Goal: Book appointment/travel/reservation

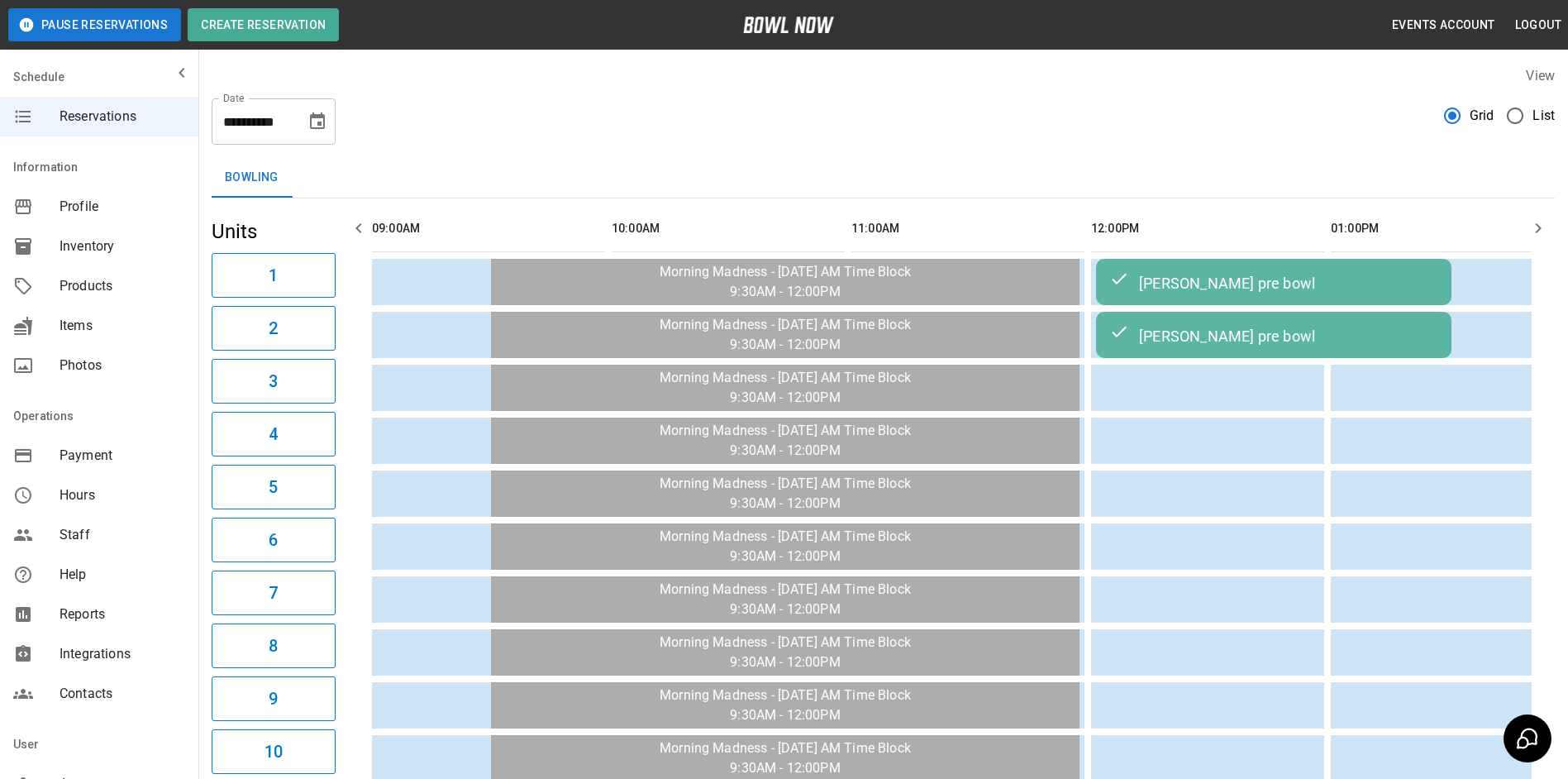
scroll to position [0, 2461]
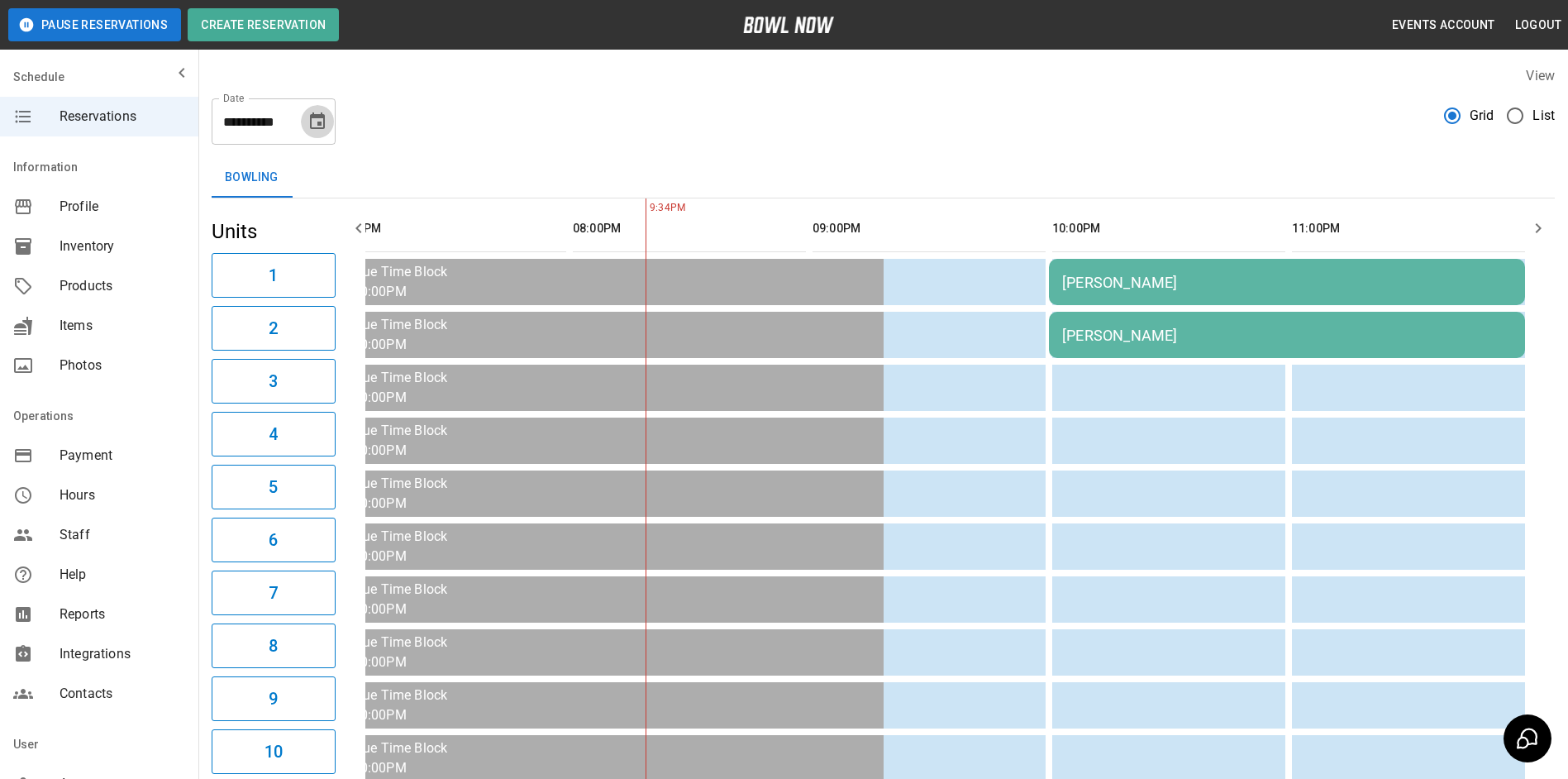
click at [325, 122] on icon "Choose date, selected date is Oct 3, 2025" at bounding box center [318, 121] width 15 height 17
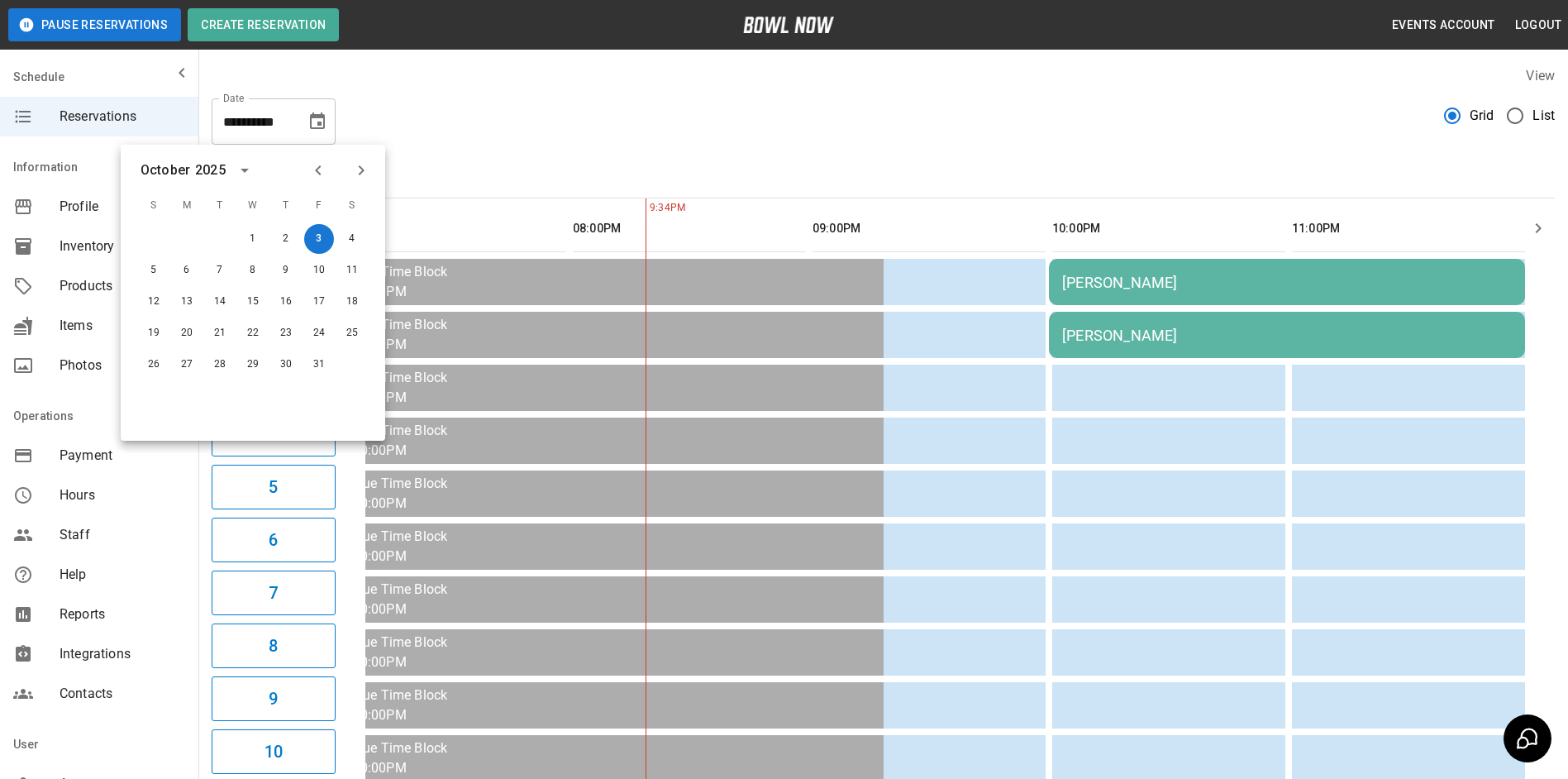
click at [567, 135] on div "**********" at bounding box center [882, 115] width 1343 height 59
click at [682, 123] on div "**********" at bounding box center [882, 115] width 1343 height 59
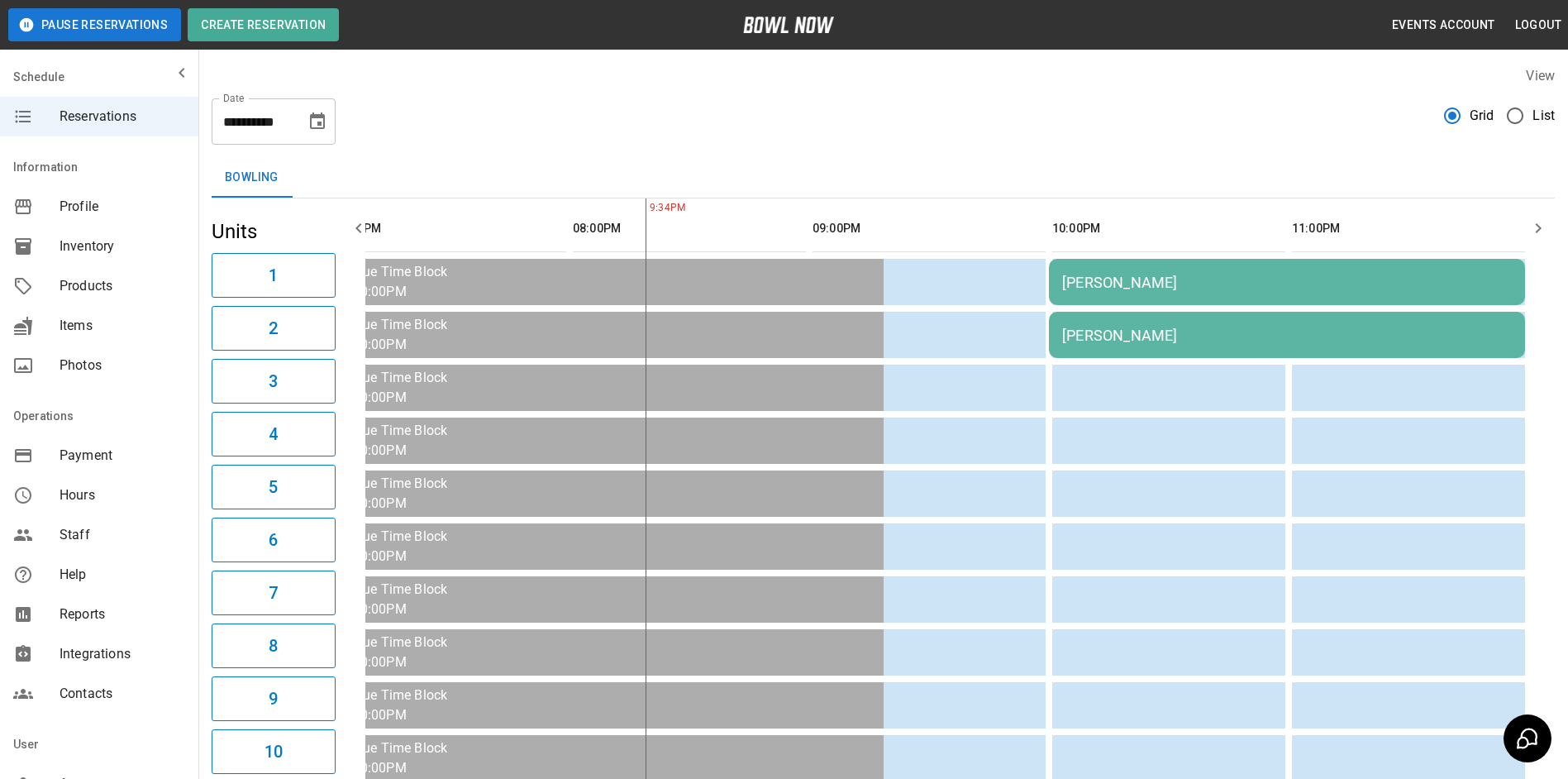
click at [320, 132] on button "Choose date, selected date is Oct 3, 2025" at bounding box center [317, 121] width 33 height 33
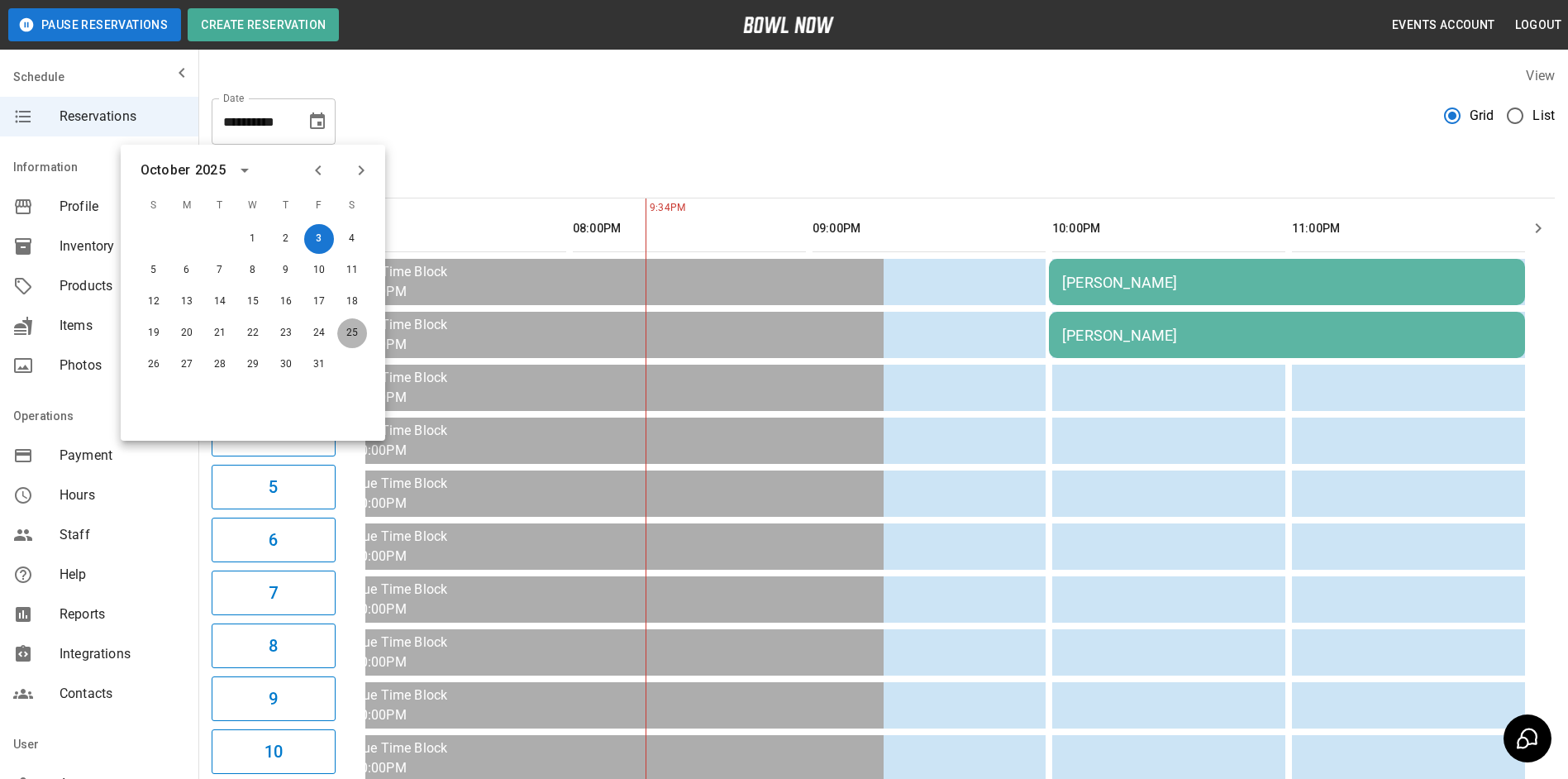
click at [347, 333] on button "25" at bounding box center [352, 333] width 30 height 30
type input "**********"
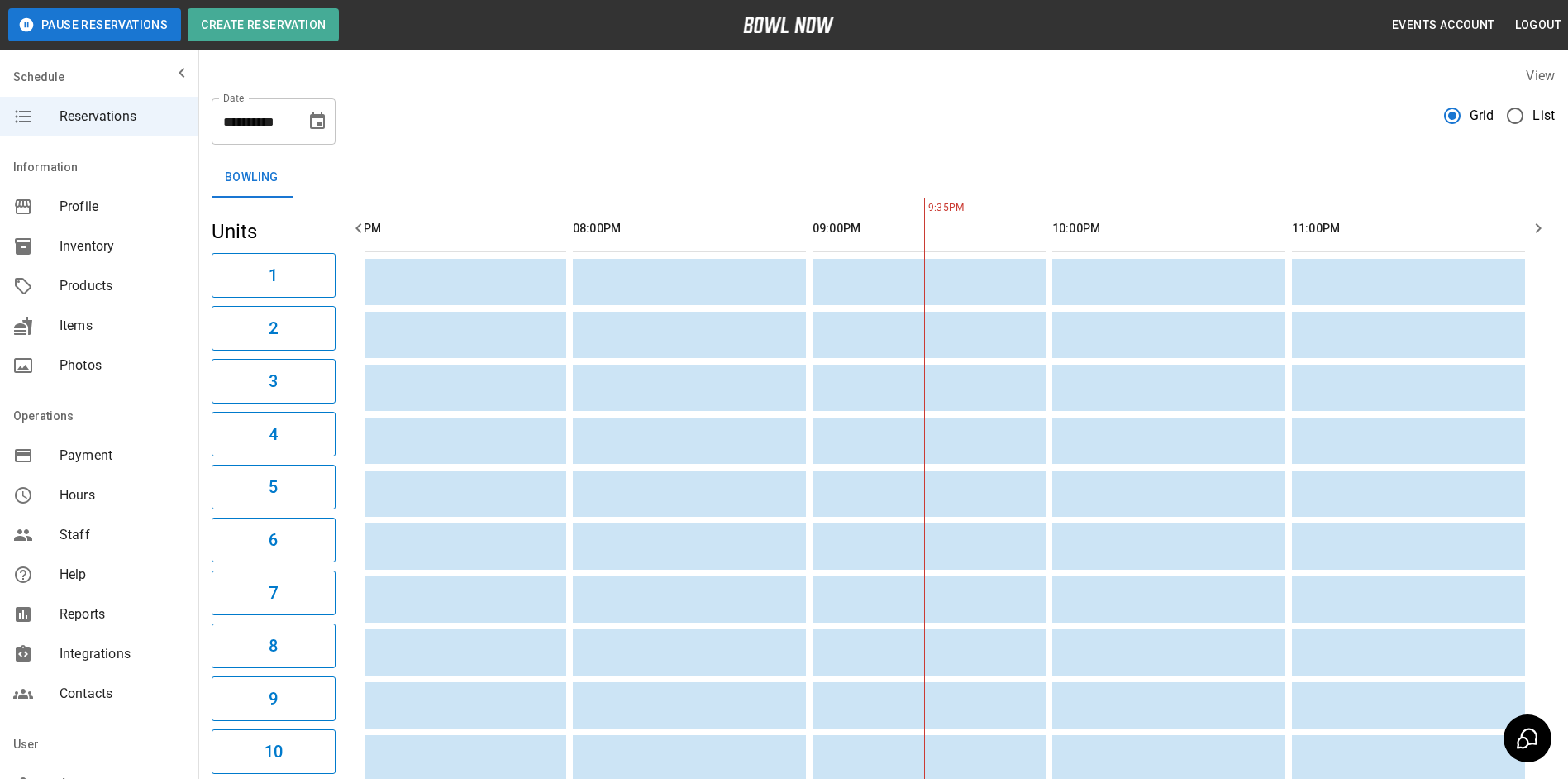
scroll to position [0, 2412]
click at [349, 233] on icon "button" at bounding box center [358, 228] width 19 height 19
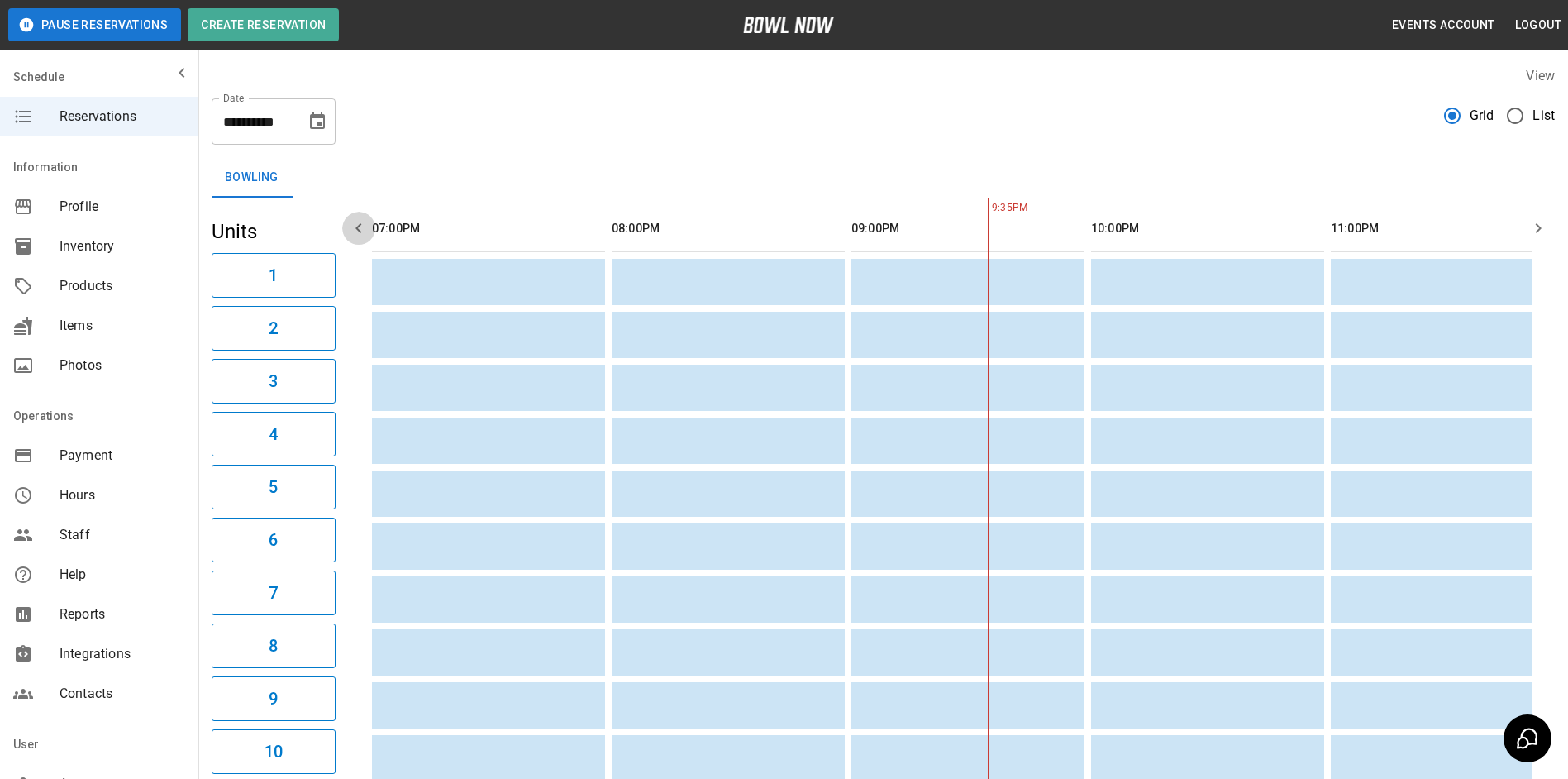
click at [348, 233] on button "button" at bounding box center [358, 228] width 33 height 33
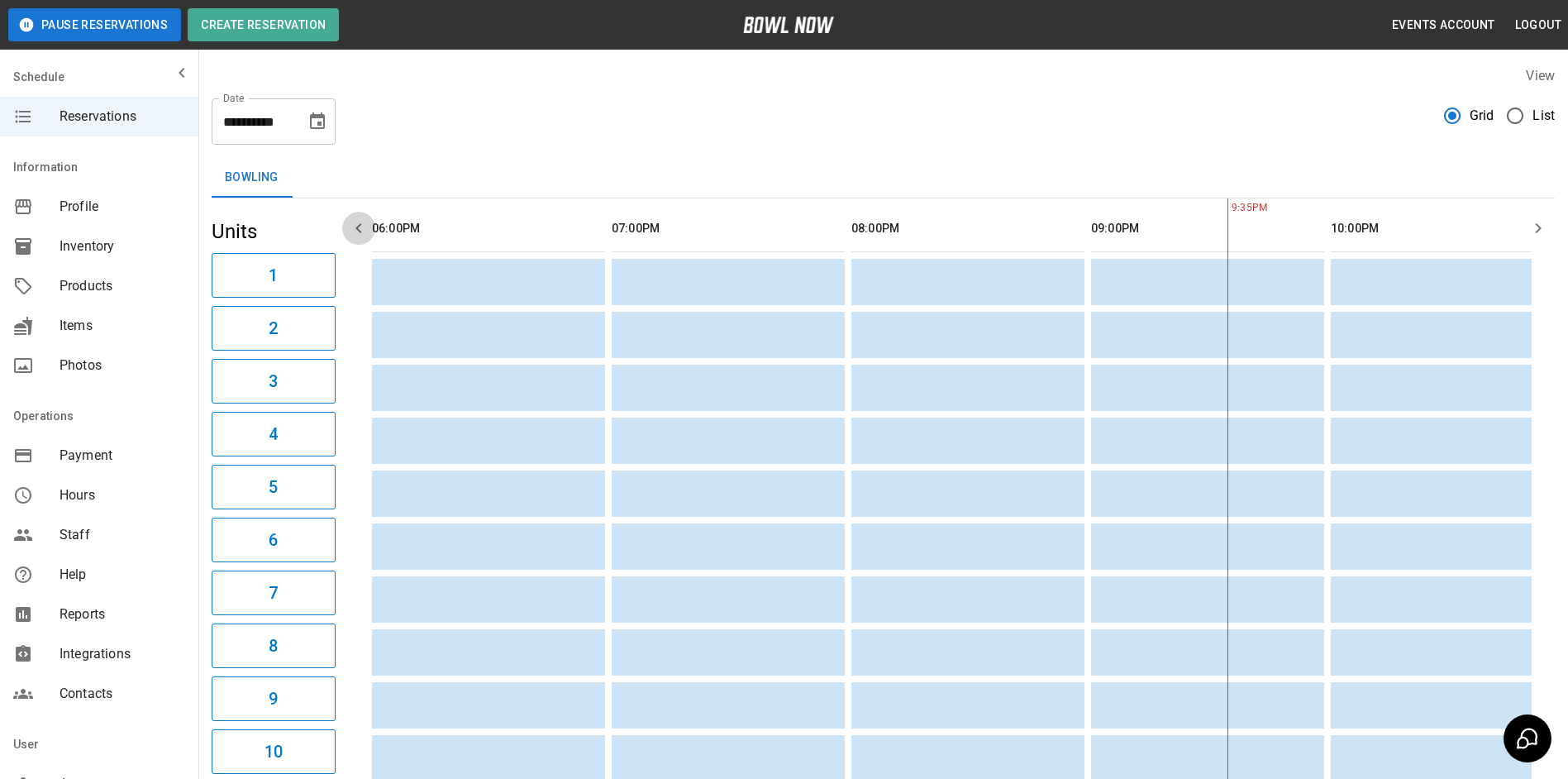
click at [348, 233] on button "button" at bounding box center [358, 228] width 33 height 33
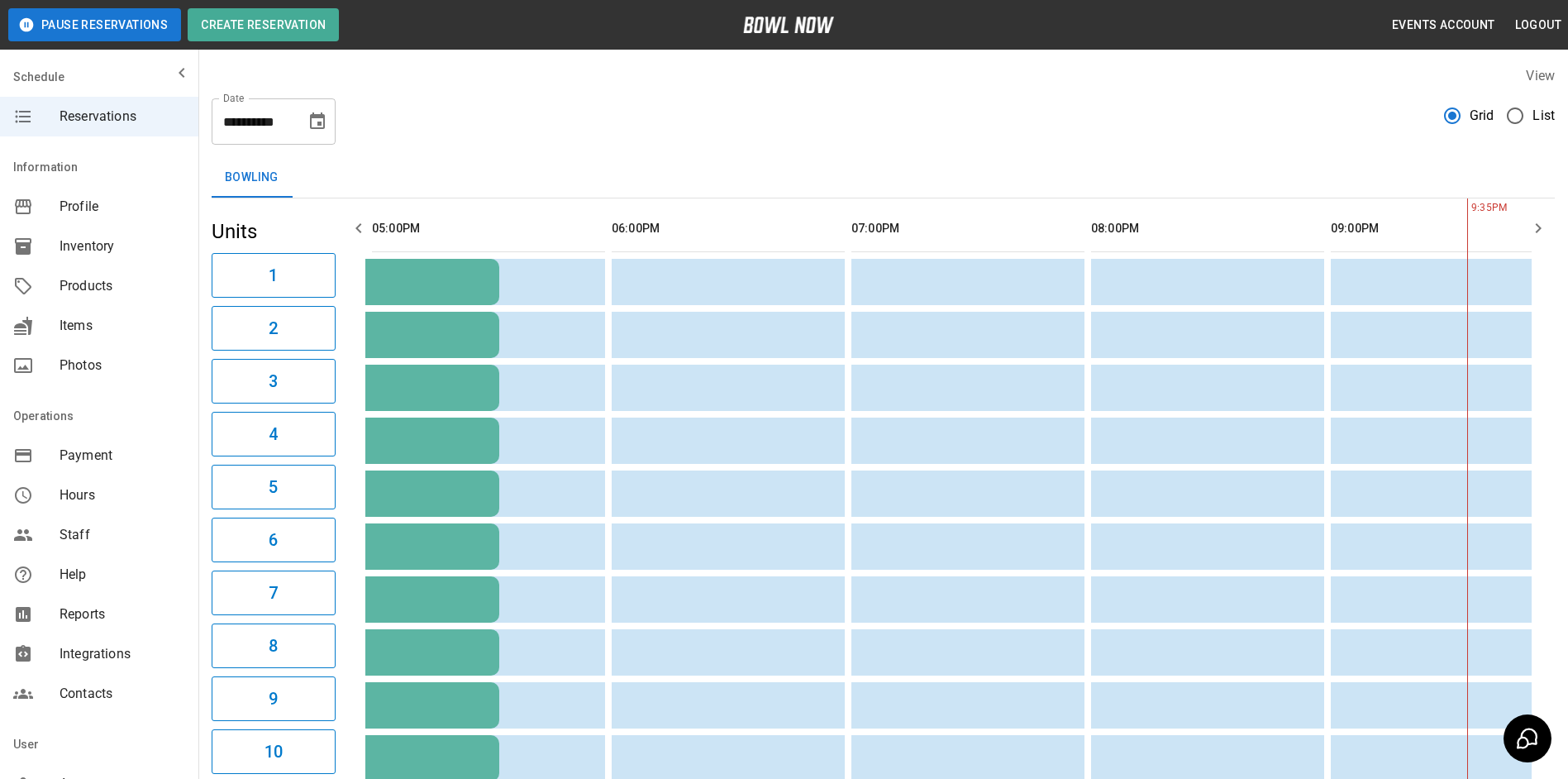
click at [348, 233] on button "button" at bounding box center [358, 228] width 33 height 33
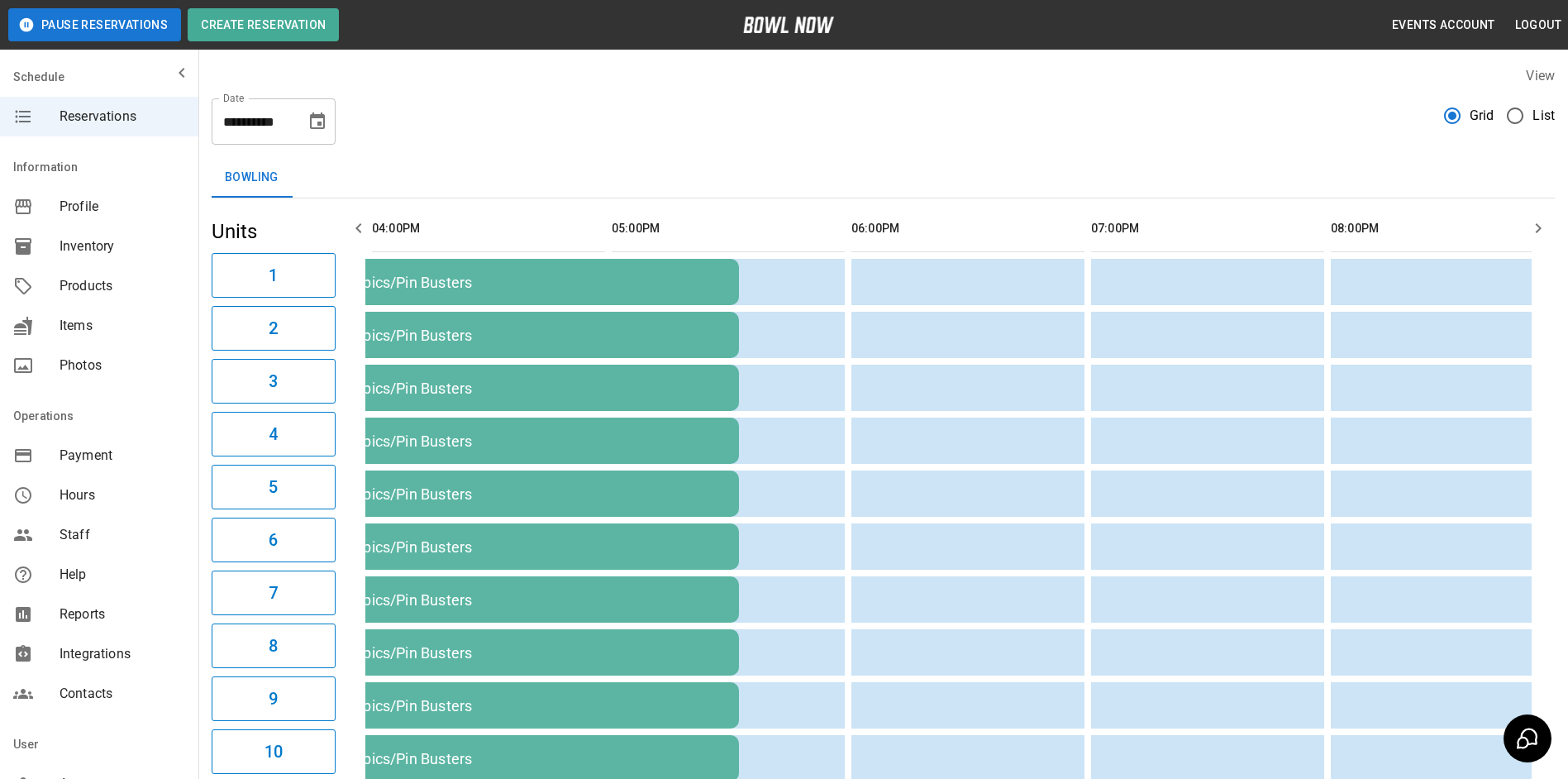
click at [348, 233] on button "button" at bounding box center [358, 228] width 33 height 33
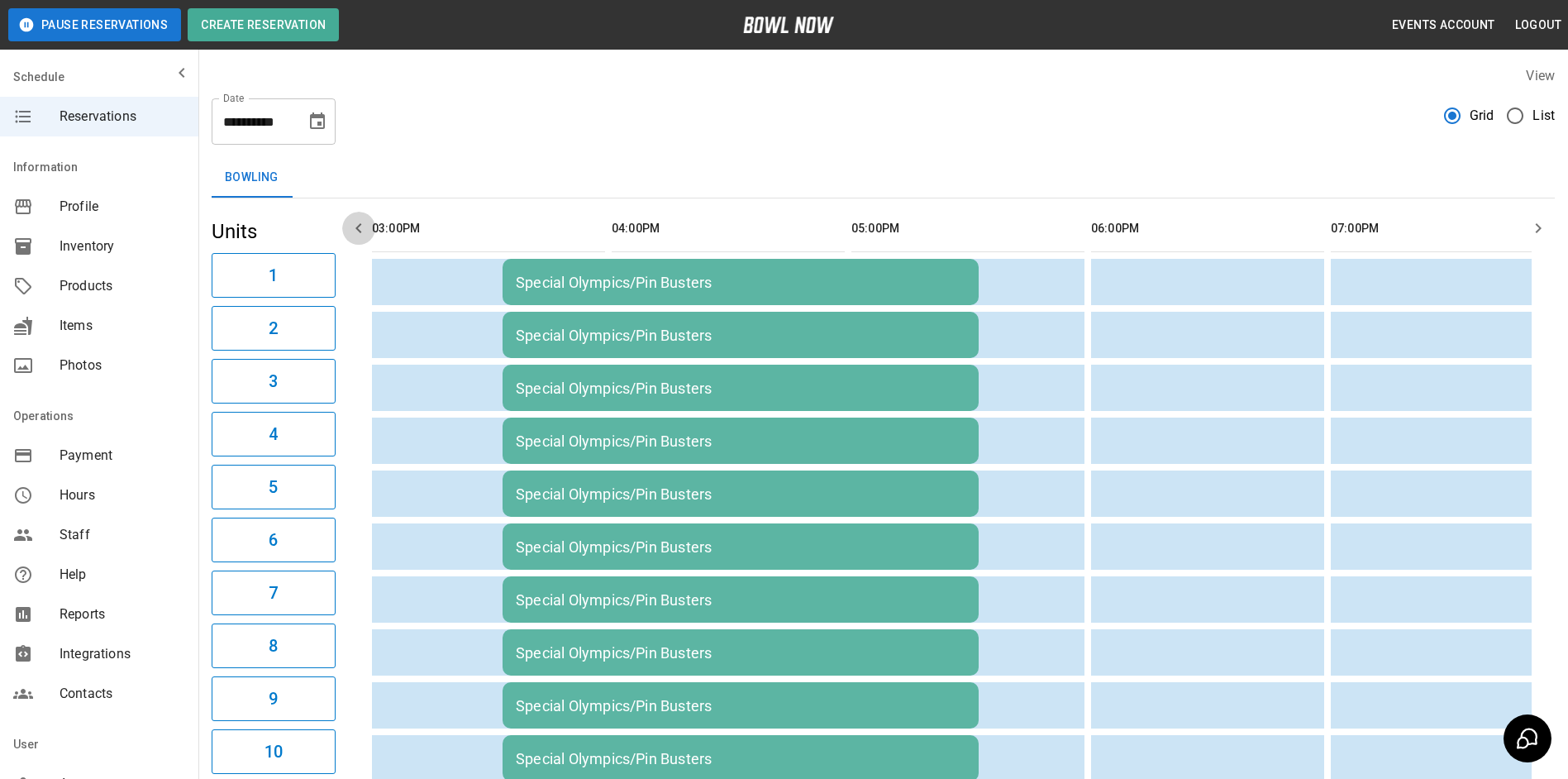
click at [348, 233] on button "button" at bounding box center [358, 228] width 33 height 33
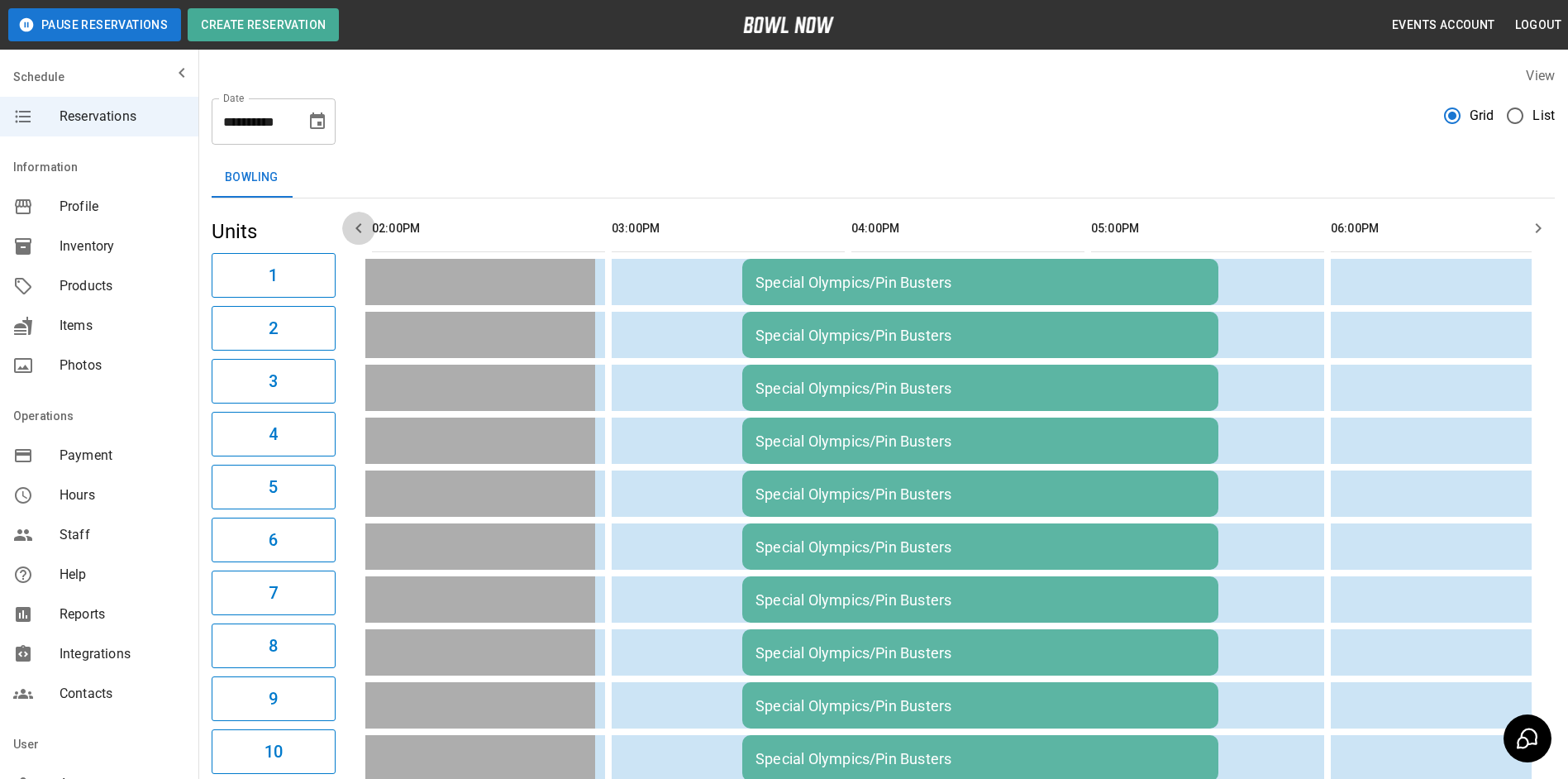
click at [347, 228] on button "button" at bounding box center [358, 228] width 33 height 33
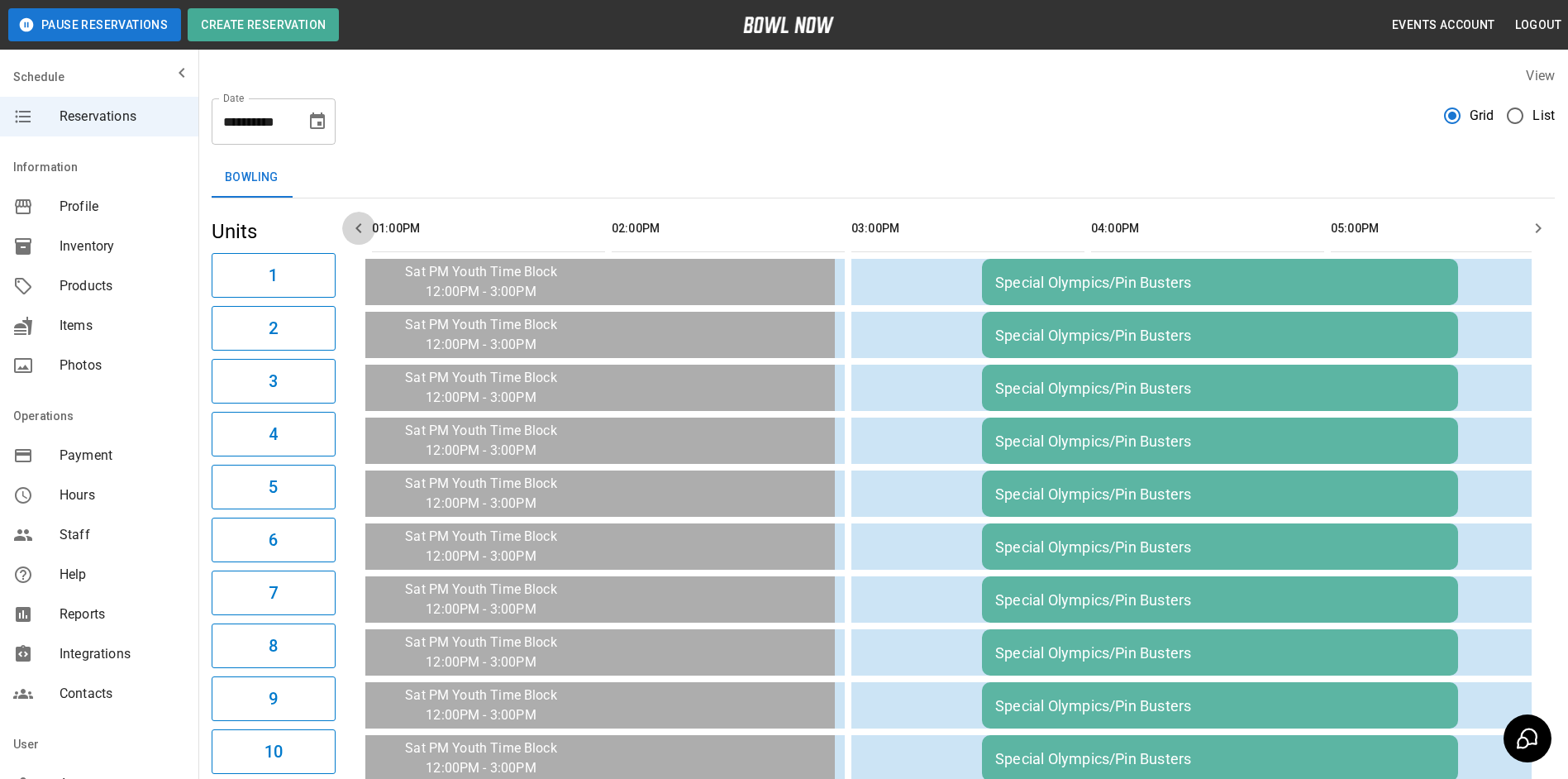
click at [347, 228] on button "button" at bounding box center [358, 228] width 33 height 33
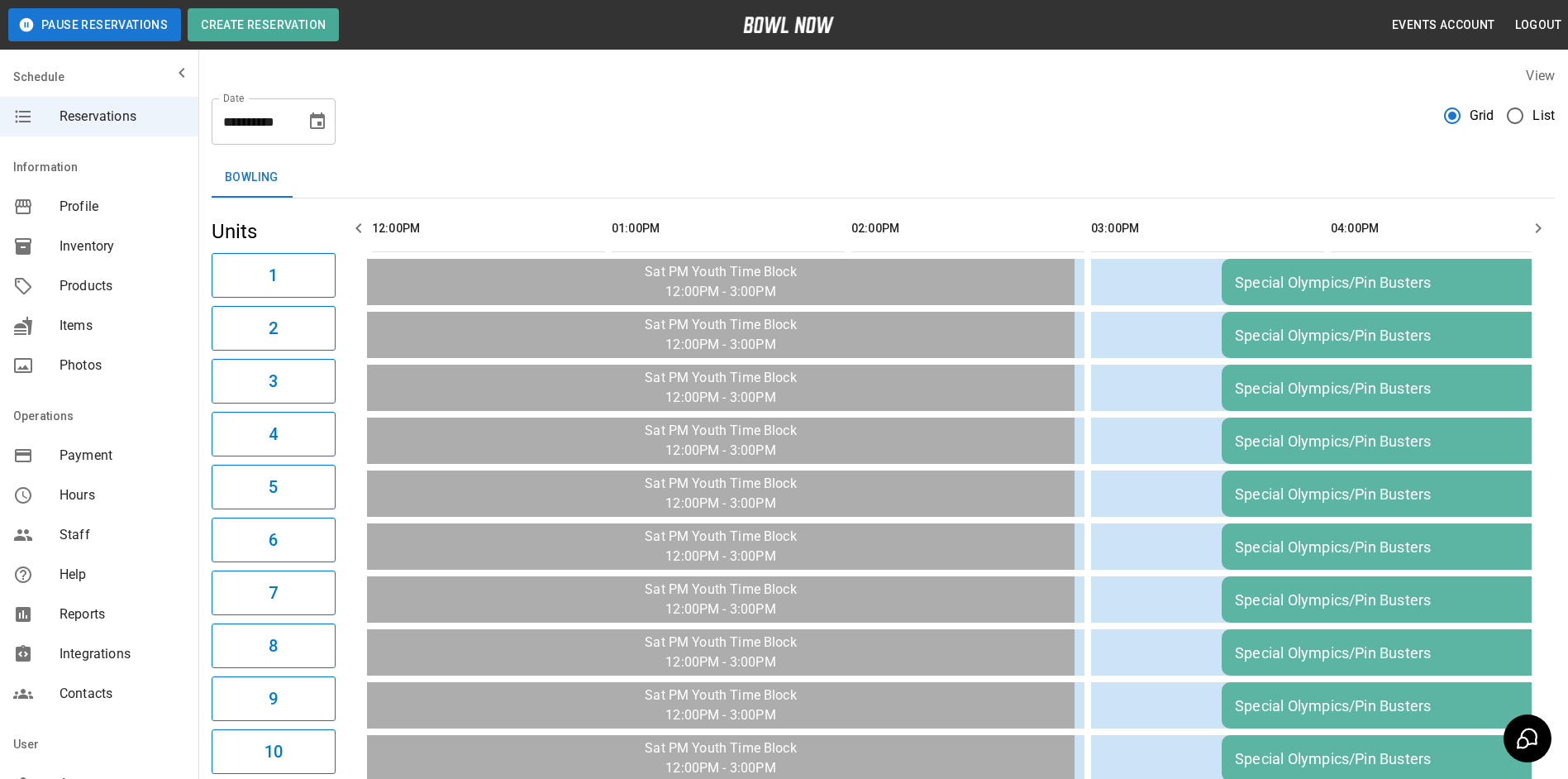
click at [347, 228] on button "button" at bounding box center [358, 228] width 33 height 33
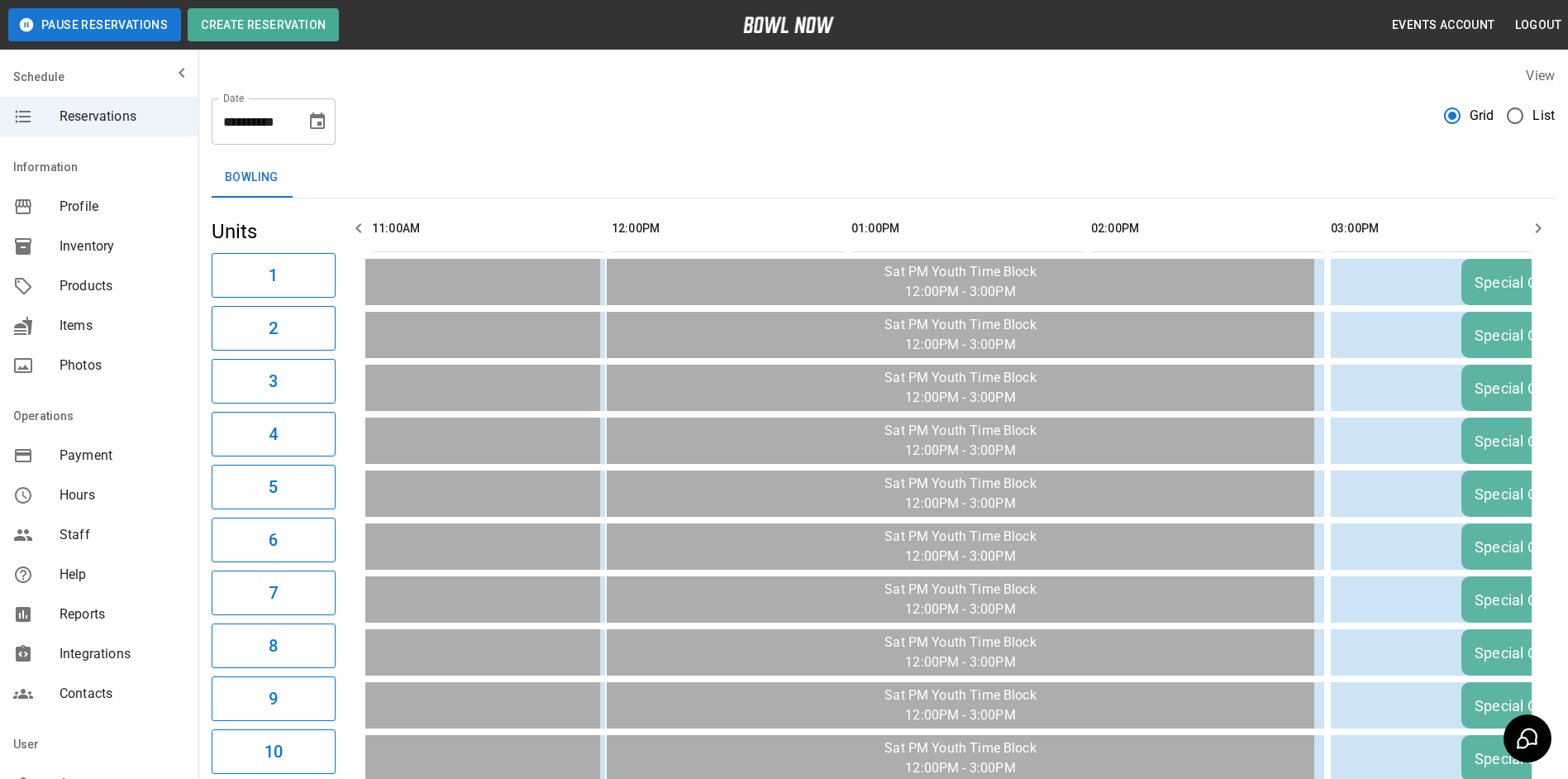
click at [347, 228] on button "button" at bounding box center [358, 228] width 33 height 33
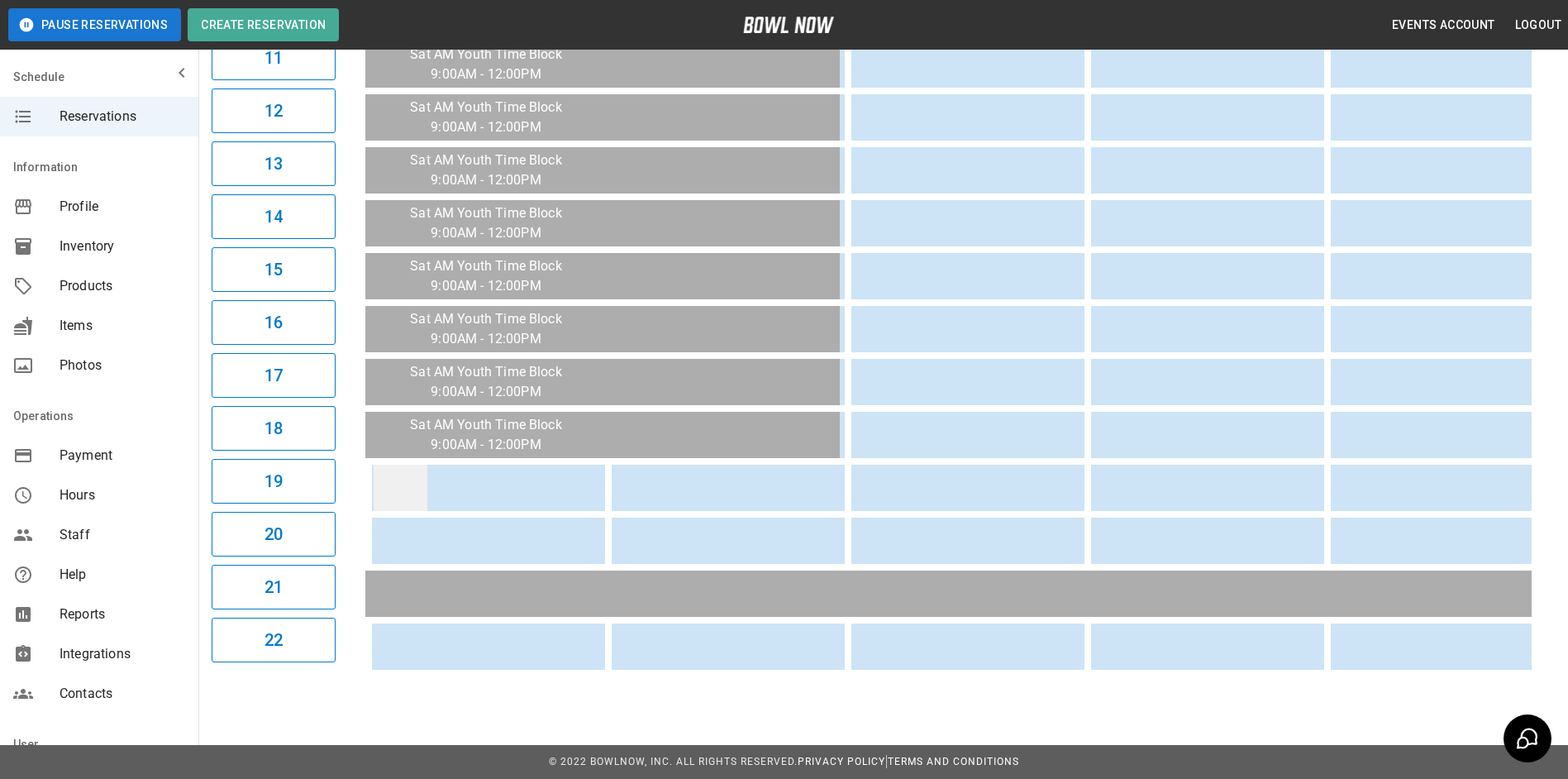
click at [404, 481] on td "sticky table" at bounding box center [401, 488] width 54 height 47
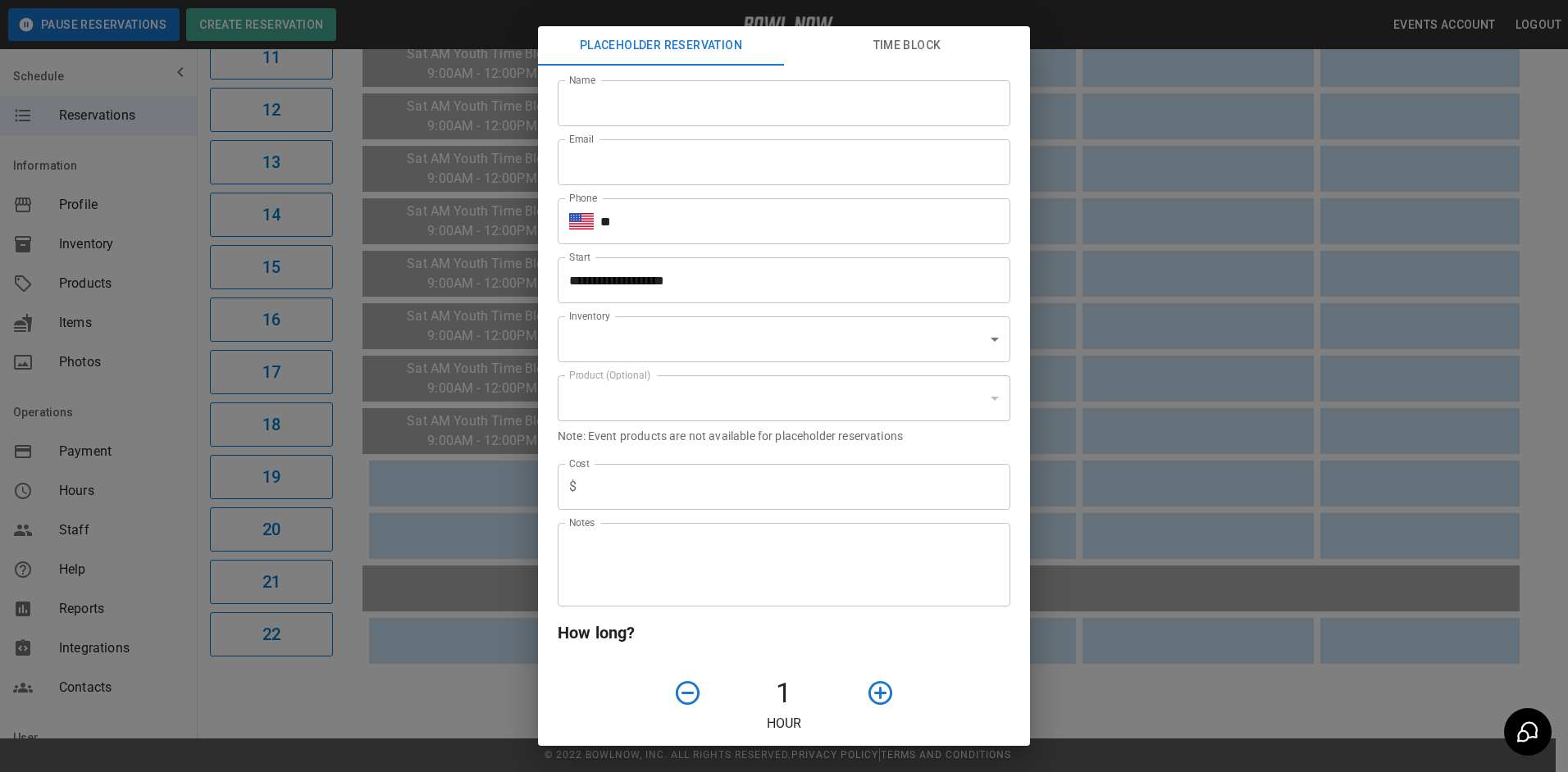
type input "**********"
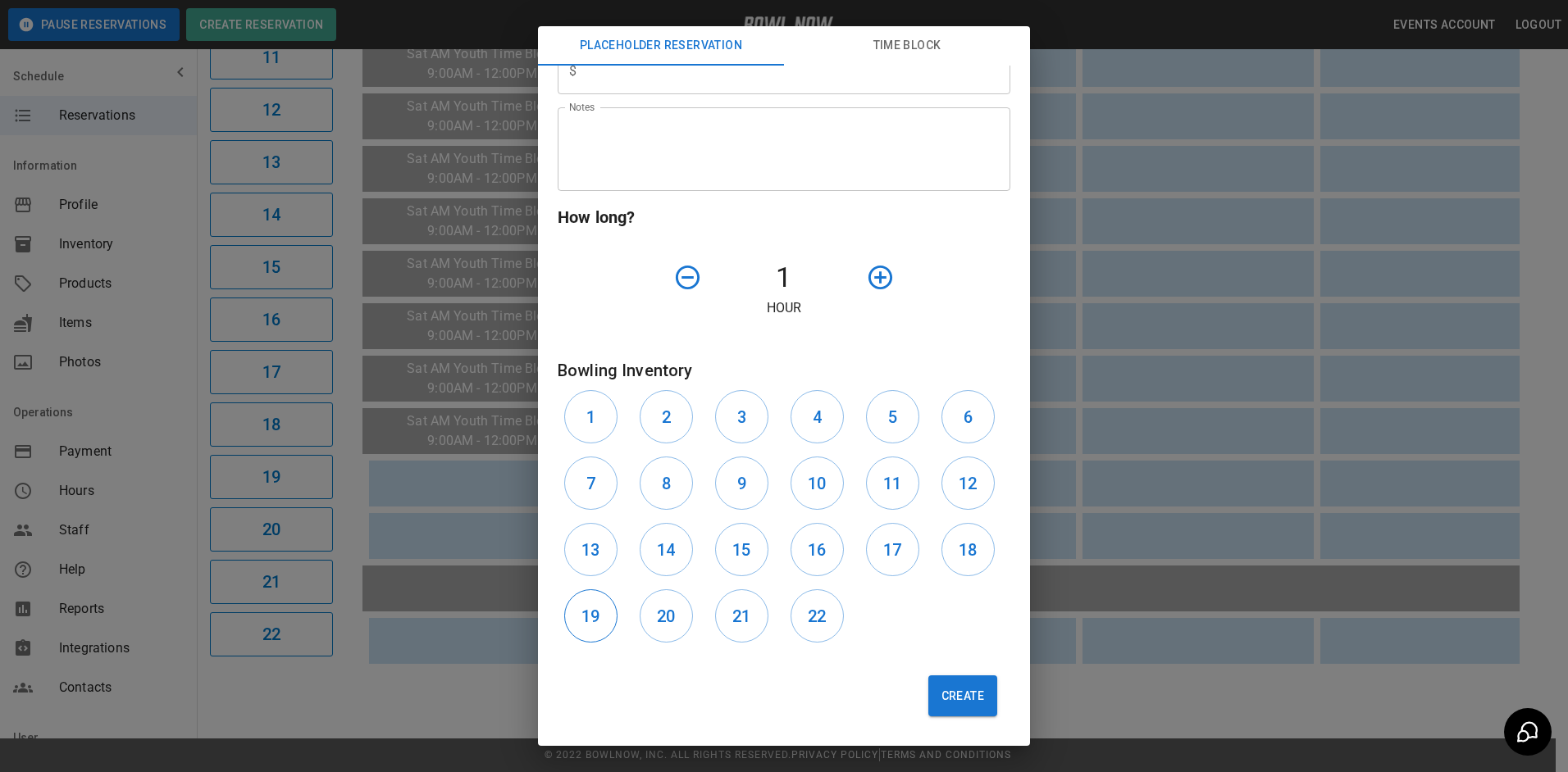
click at [597, 606] on h6 "19" at bounding box center [590, 616] width 18 height 26
click at [670, 622] on h6 "20" at bounding box center [666, 616] width 18 height 26
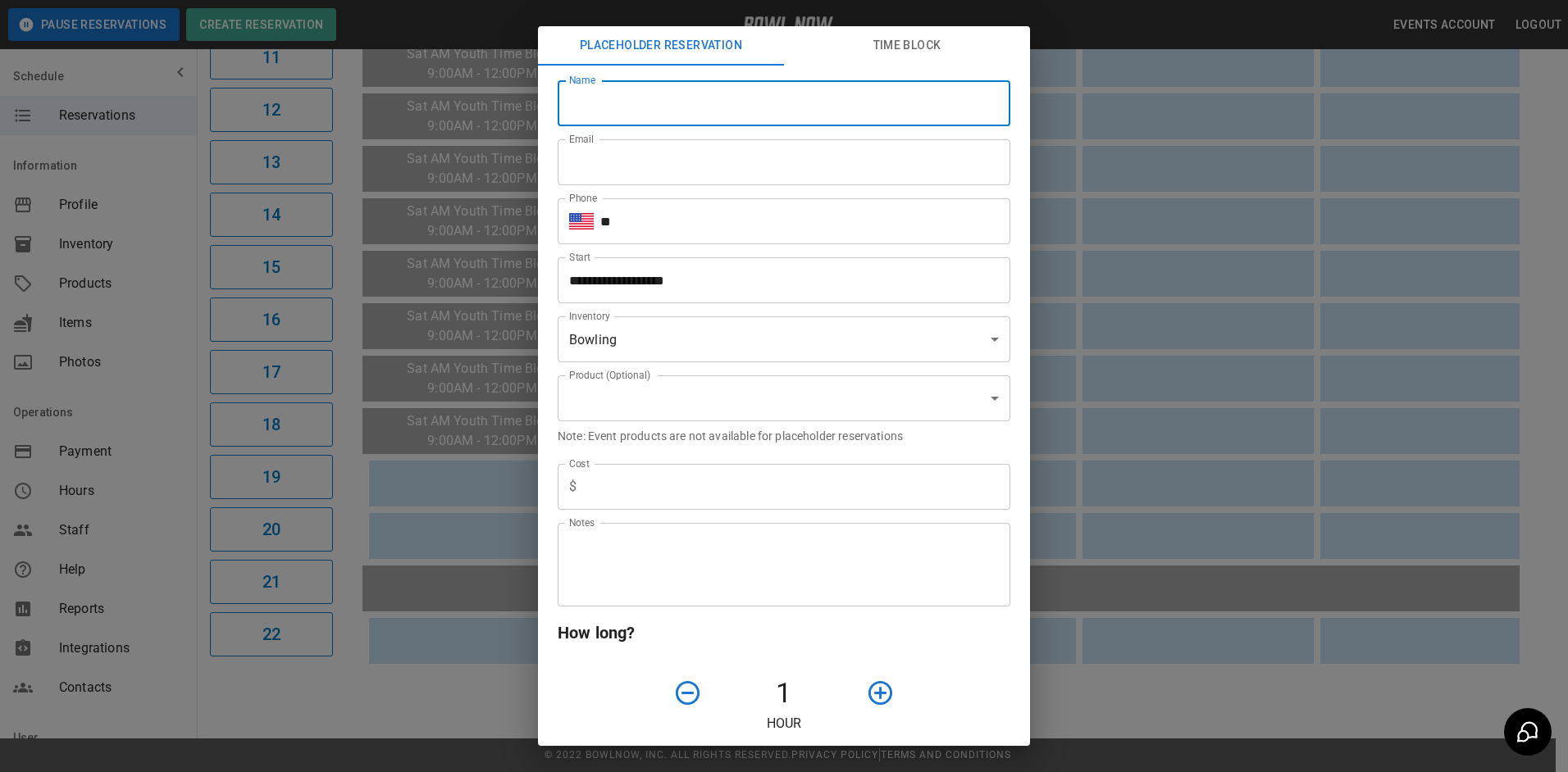
drag, startPoint x: 678, startPoint y: 108, endPoint x: 685, endPoint y: 99, distance: 11.4
click at [680, 103] on input "Name" at bounding box center [784, 103] width 453 height 46
type input "**********"
click at [647, 161] on input "Email" at bounding box center [784, 162] width 453 height 46
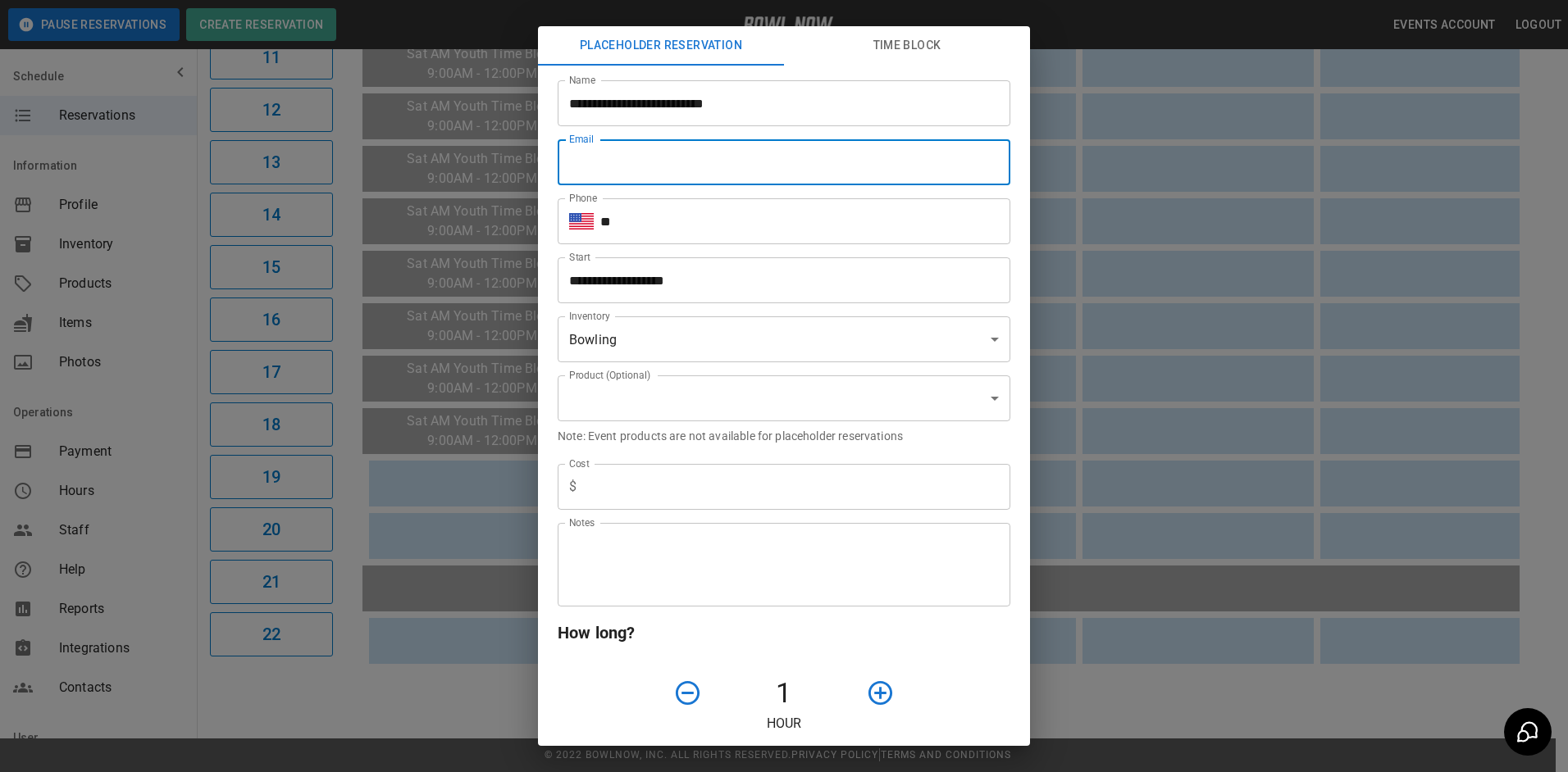
type input "**********"
type input "***"
click at [689, 241] on input "**" at bounding box center [805, 221] width 410 height 46
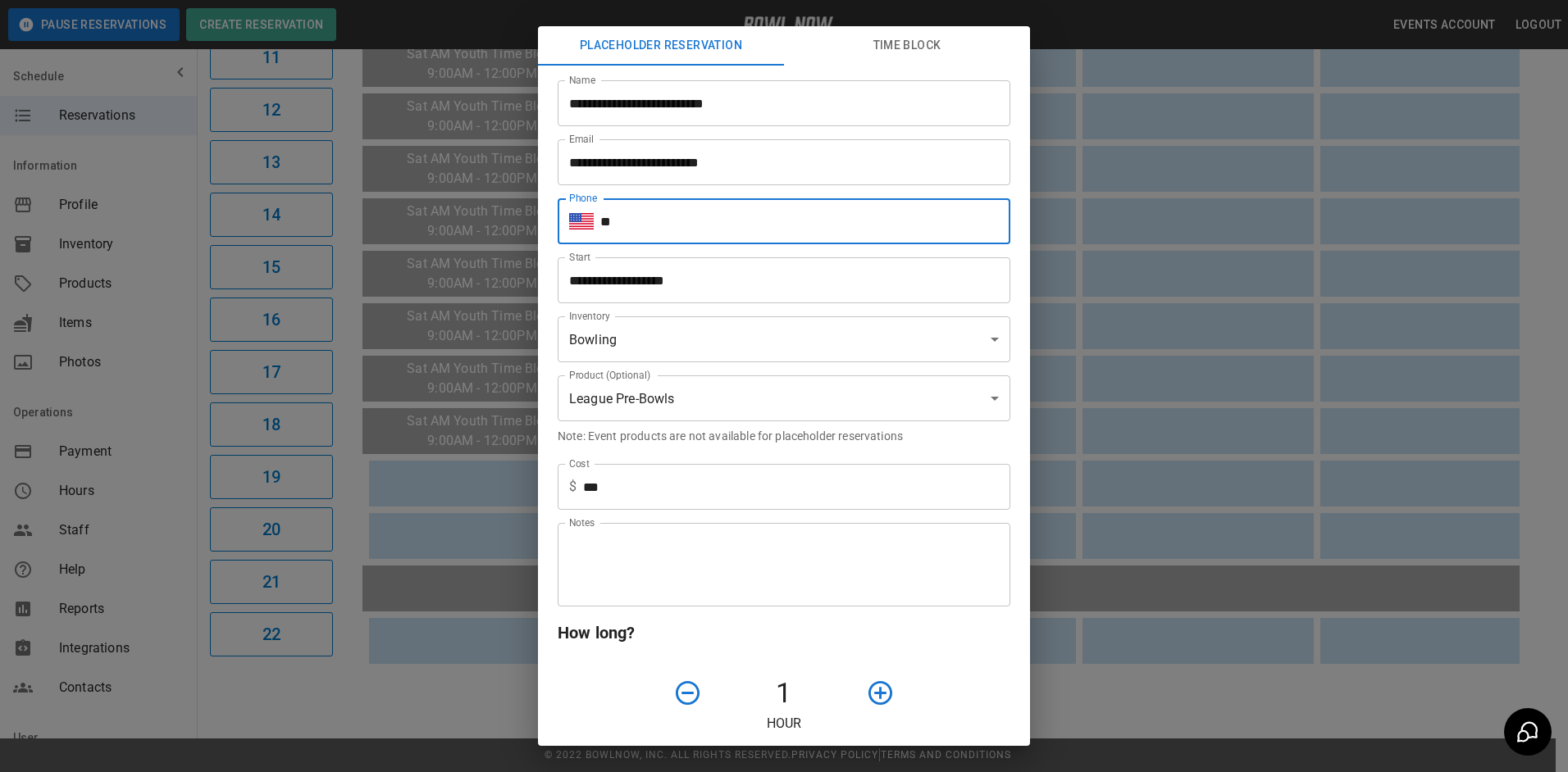
type input "**********"
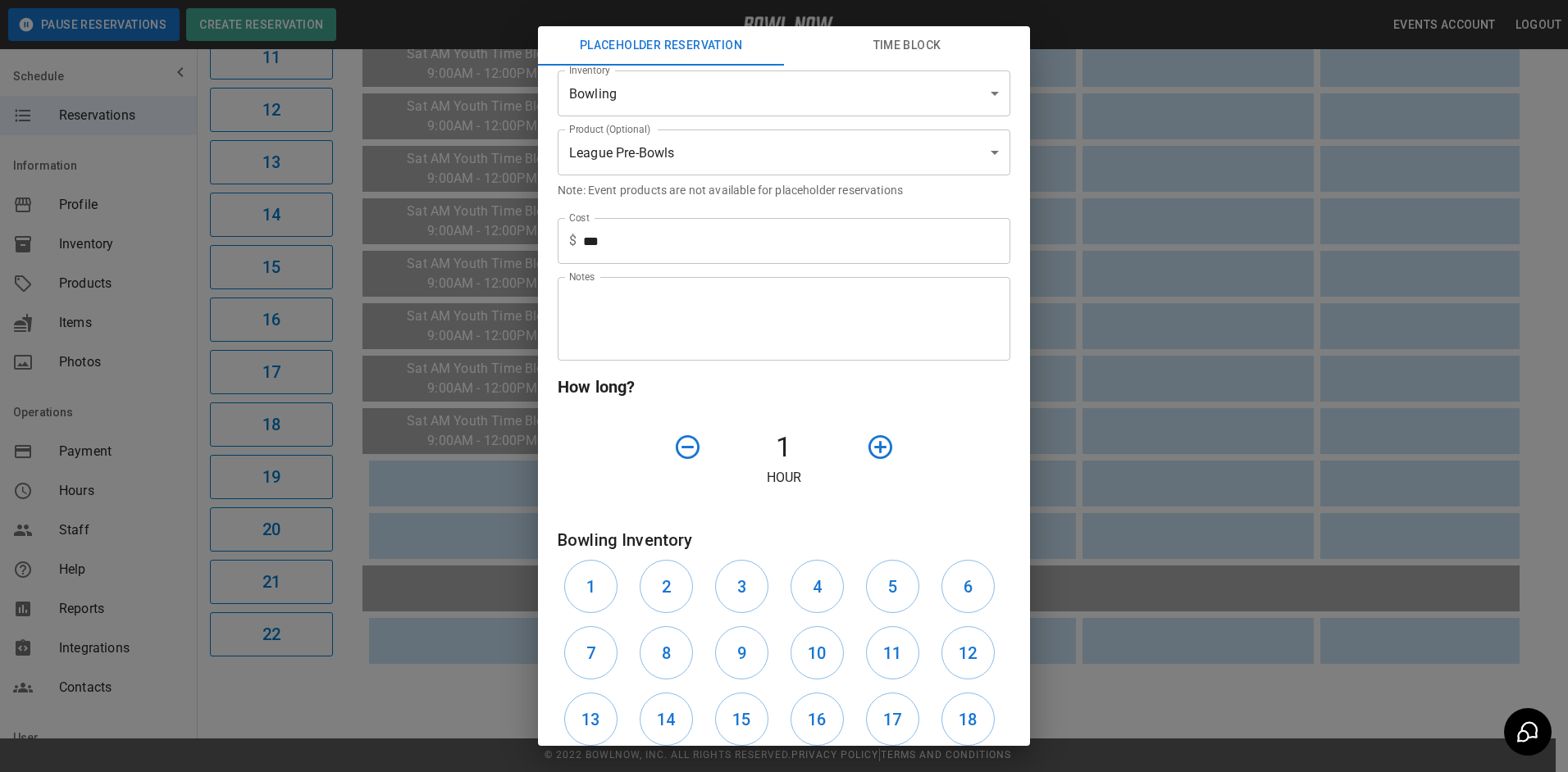
click at [740, 319] on textarea "Notes" at bounding box center [784, 319] width 430 height 56
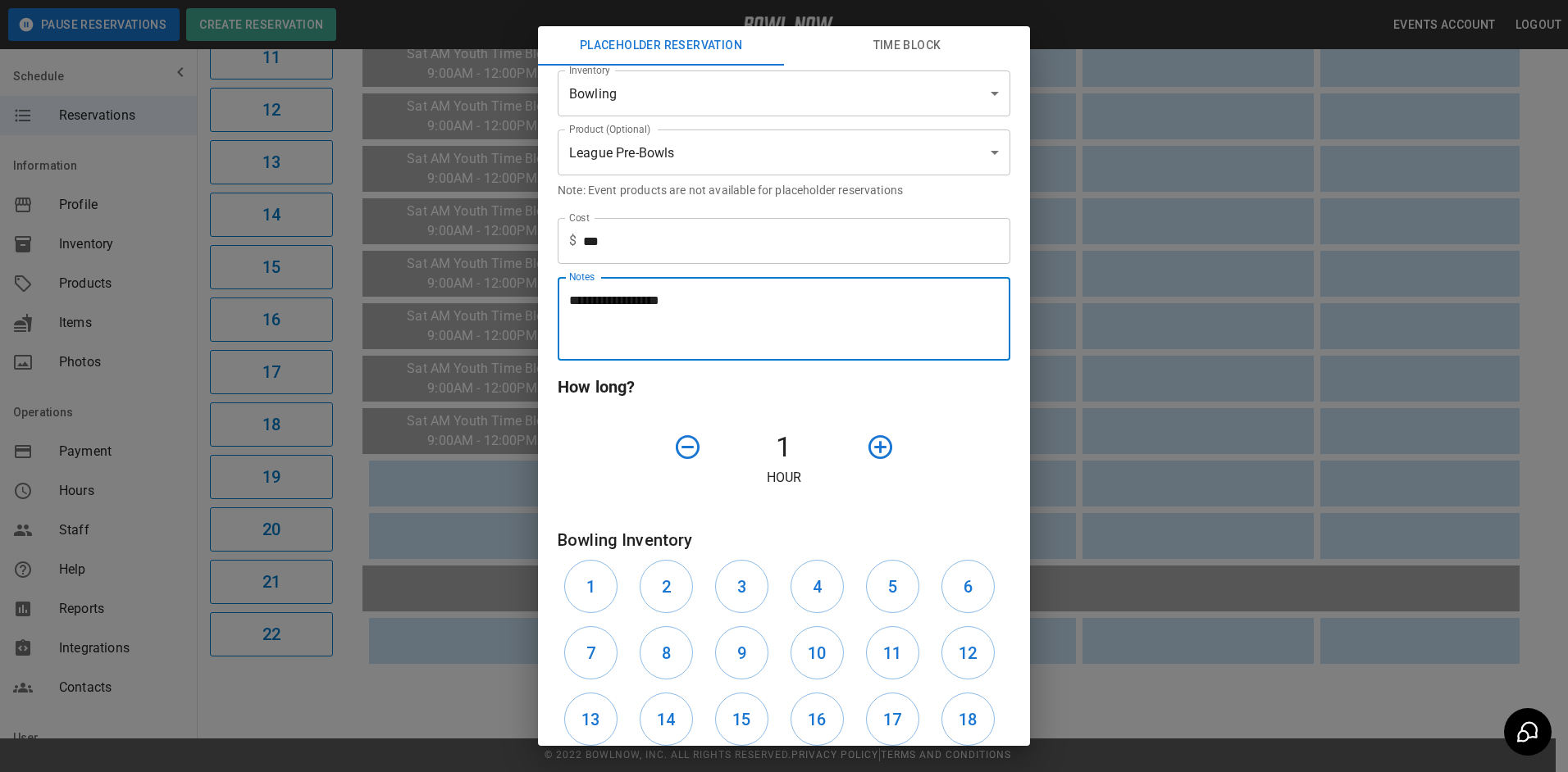
type textarea "**********"
click at [936, 403] on div "How long? 1 Hour" at bounding box center [784, 431] width 453 height 114
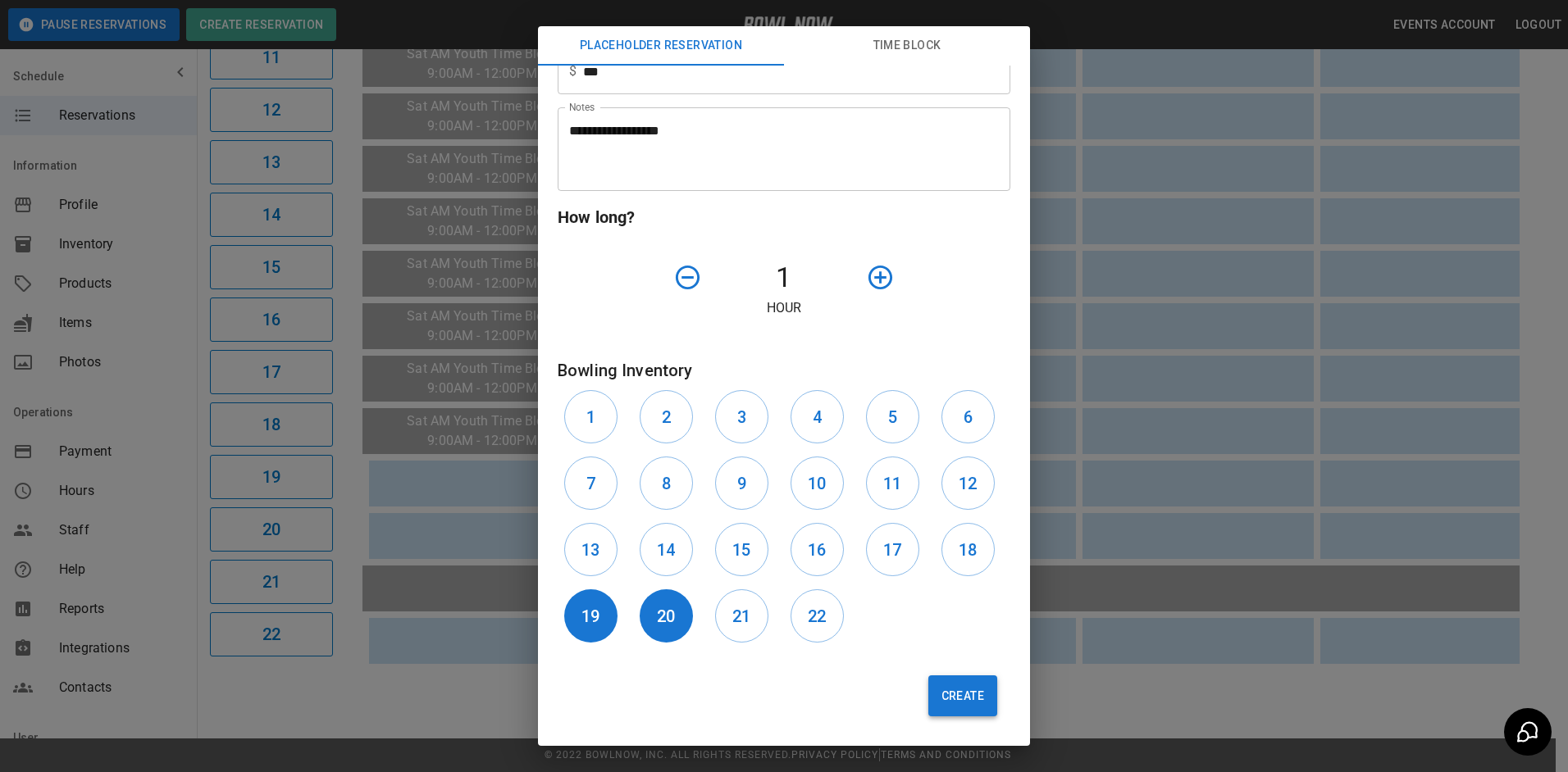
click at [954, 702] on button "Create" at bounding box center [963, 696] width 69 height 41
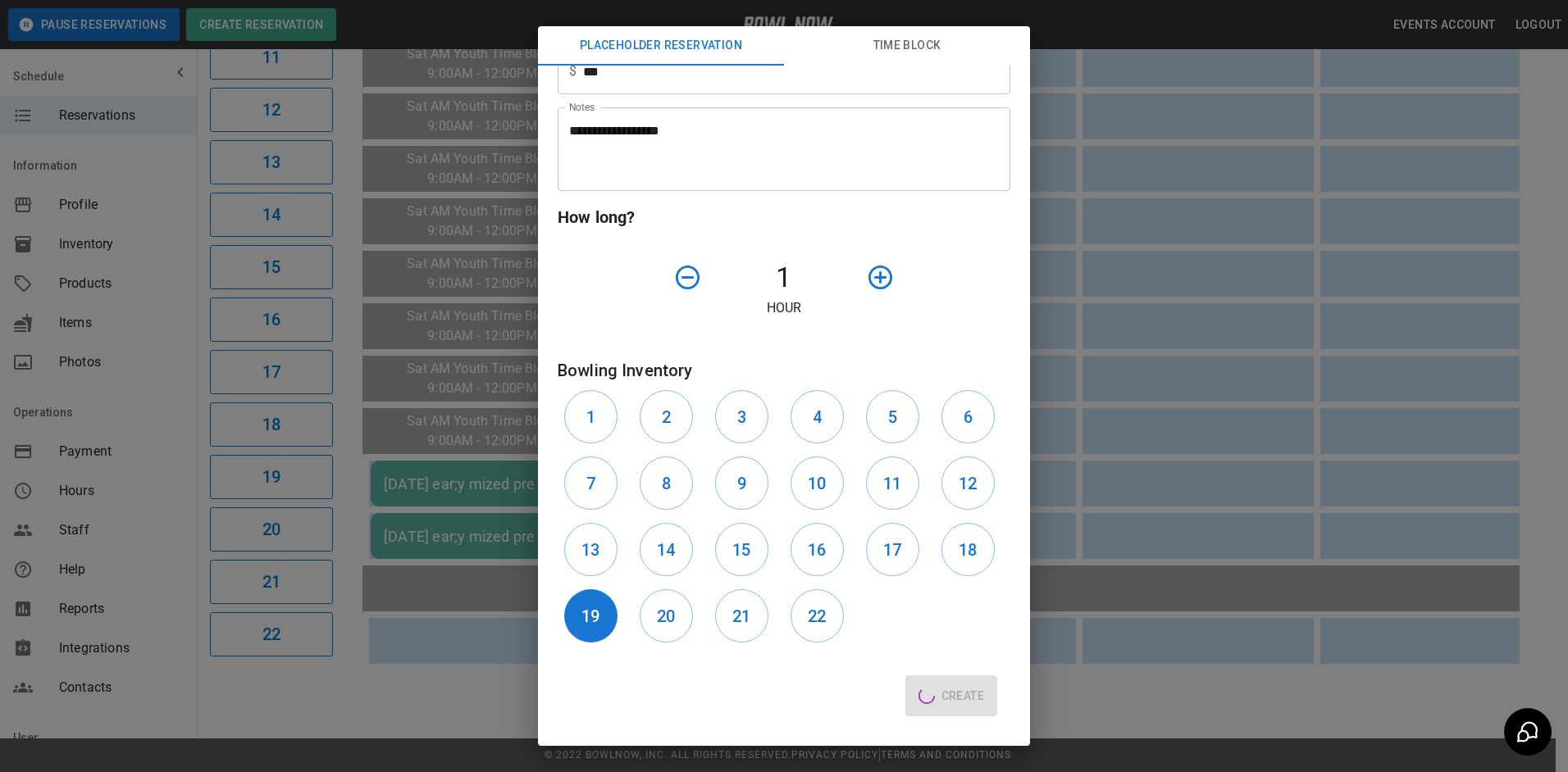
type input "**"
type input "**********"
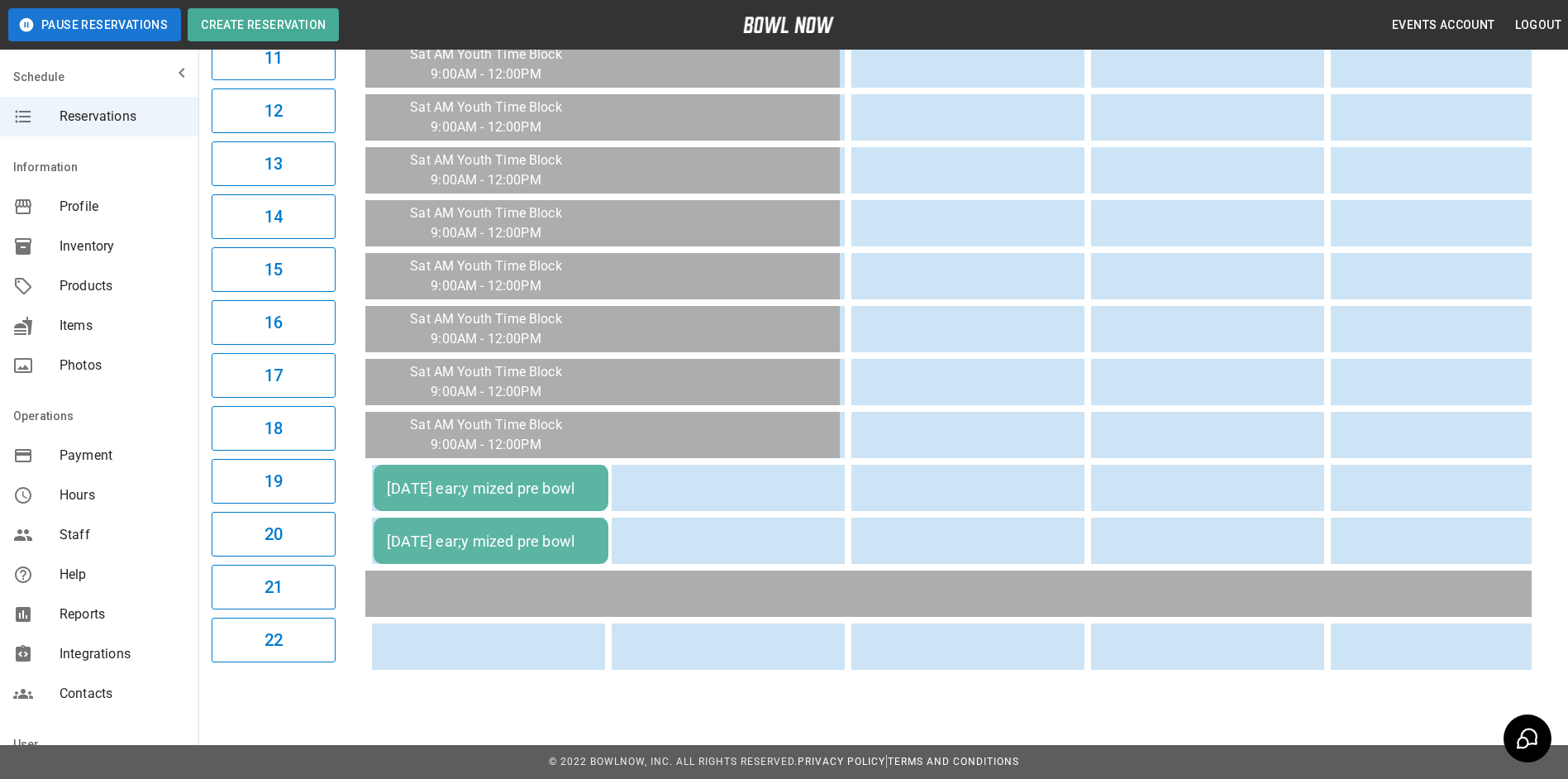
drag, startPoint x: 577, startPoint y: 487, endPoint x: 569, endPoint y: 484, distance: 8.5
drag, startPoint x: 569, startPoint y: 484, endPoint x: 536, endPoint y: 460, distance: 40.8
click at [536, 465] on td "[DATE] ear;y mized pre bowl" at bounding box center [491, 488] width 235 height 47
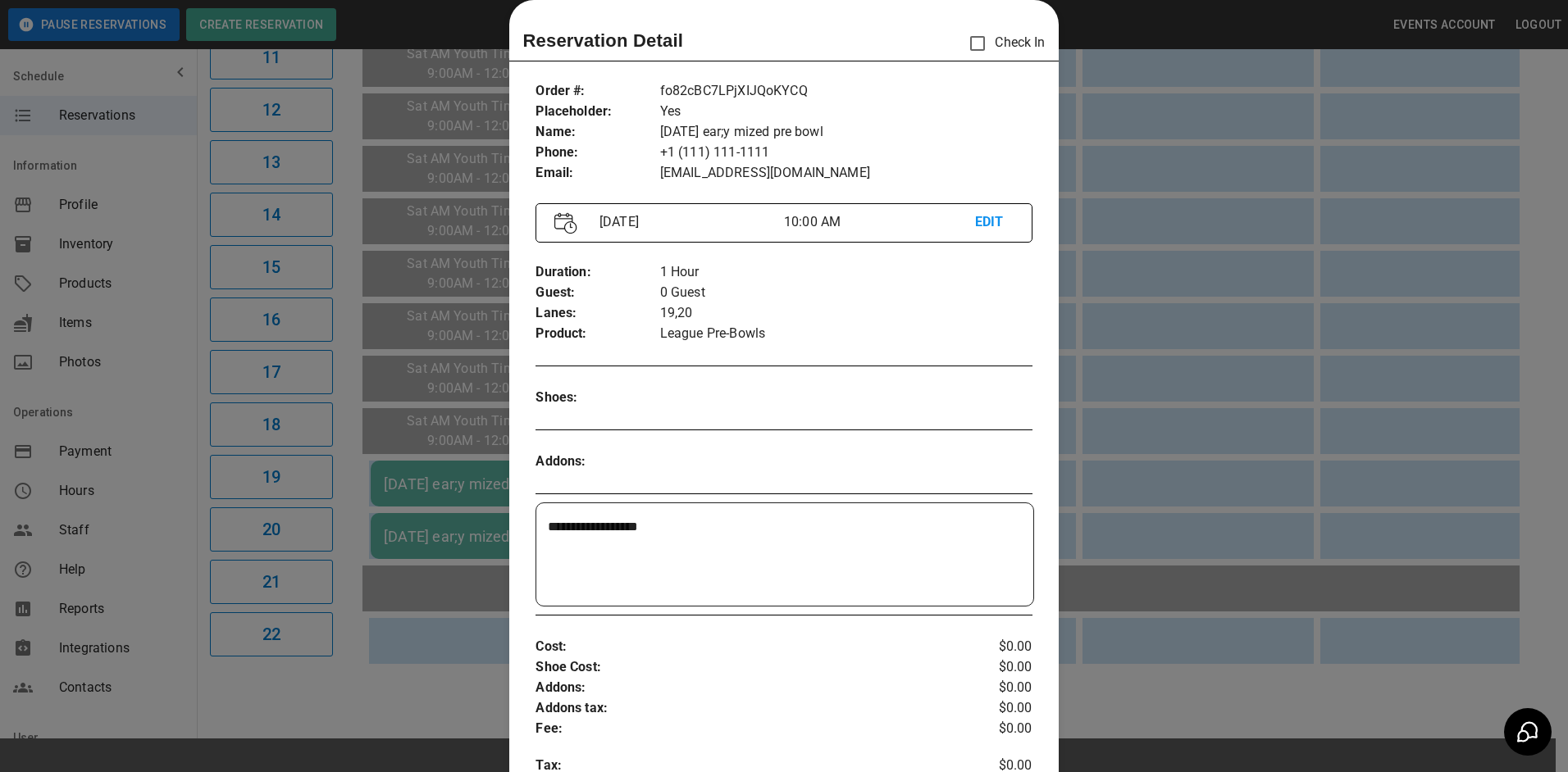
click at [975, 214] on p "EDIT" at bounding box center [994, 222] width 39 height 20
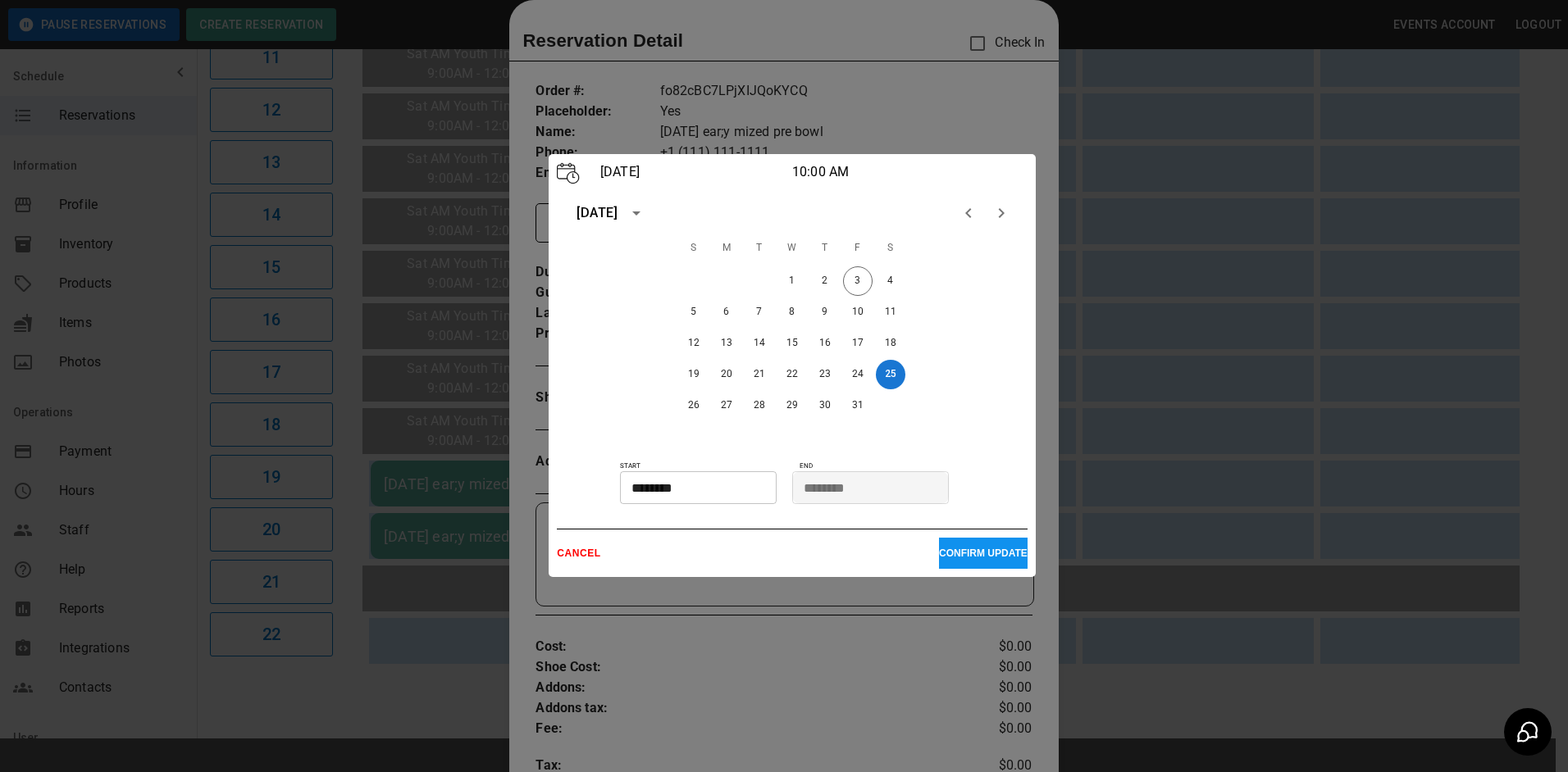
click at [953, 111] on div at bounding box center [784, 386] width 1568 height 772
click at [968, 557] on p "CONFIRM UPDATE" at bounding box center [984, 553] width 89 height 12
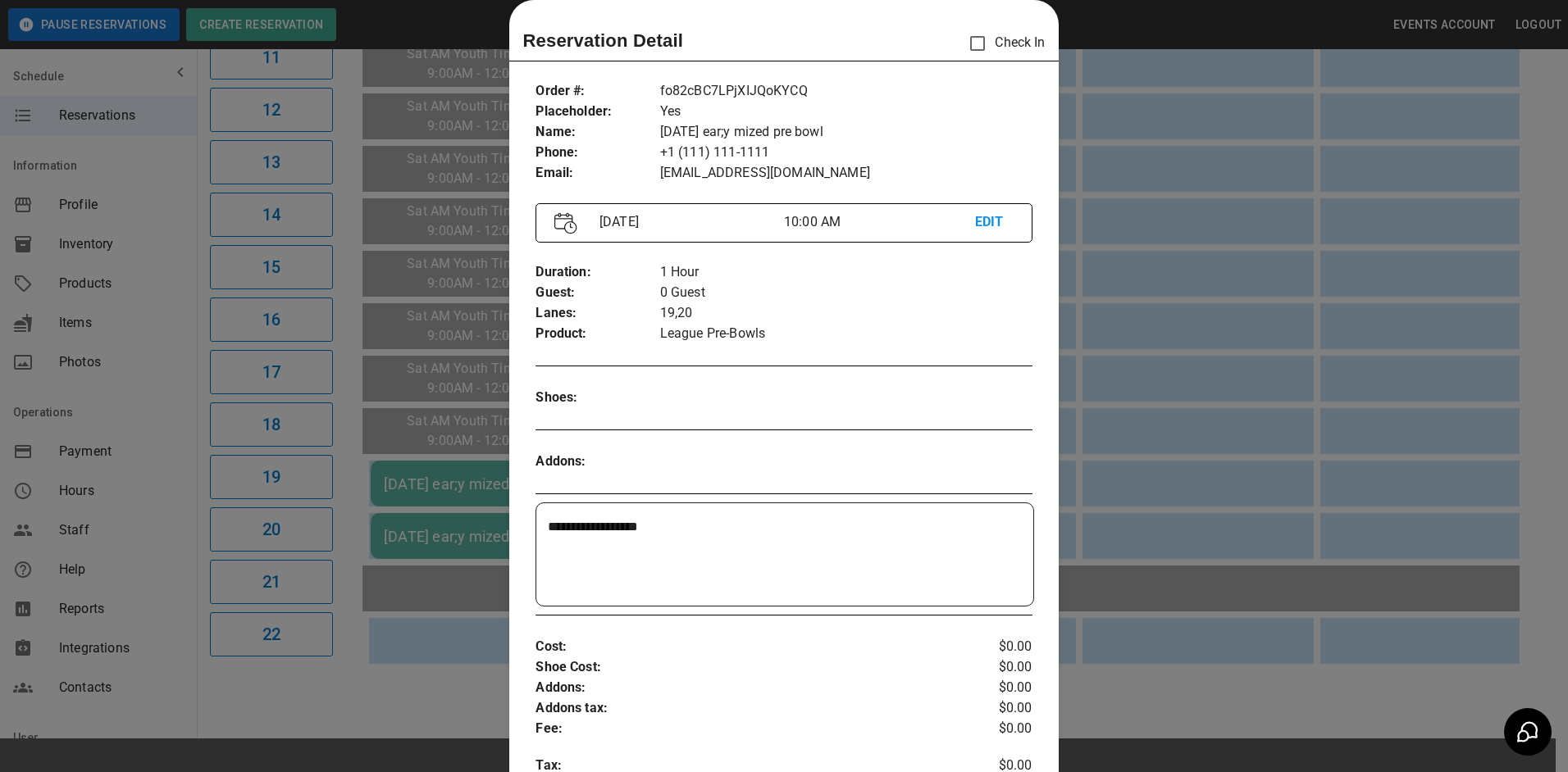
click at [1181, 285] on div at bounding box center [784, 386] width 1568 height 772
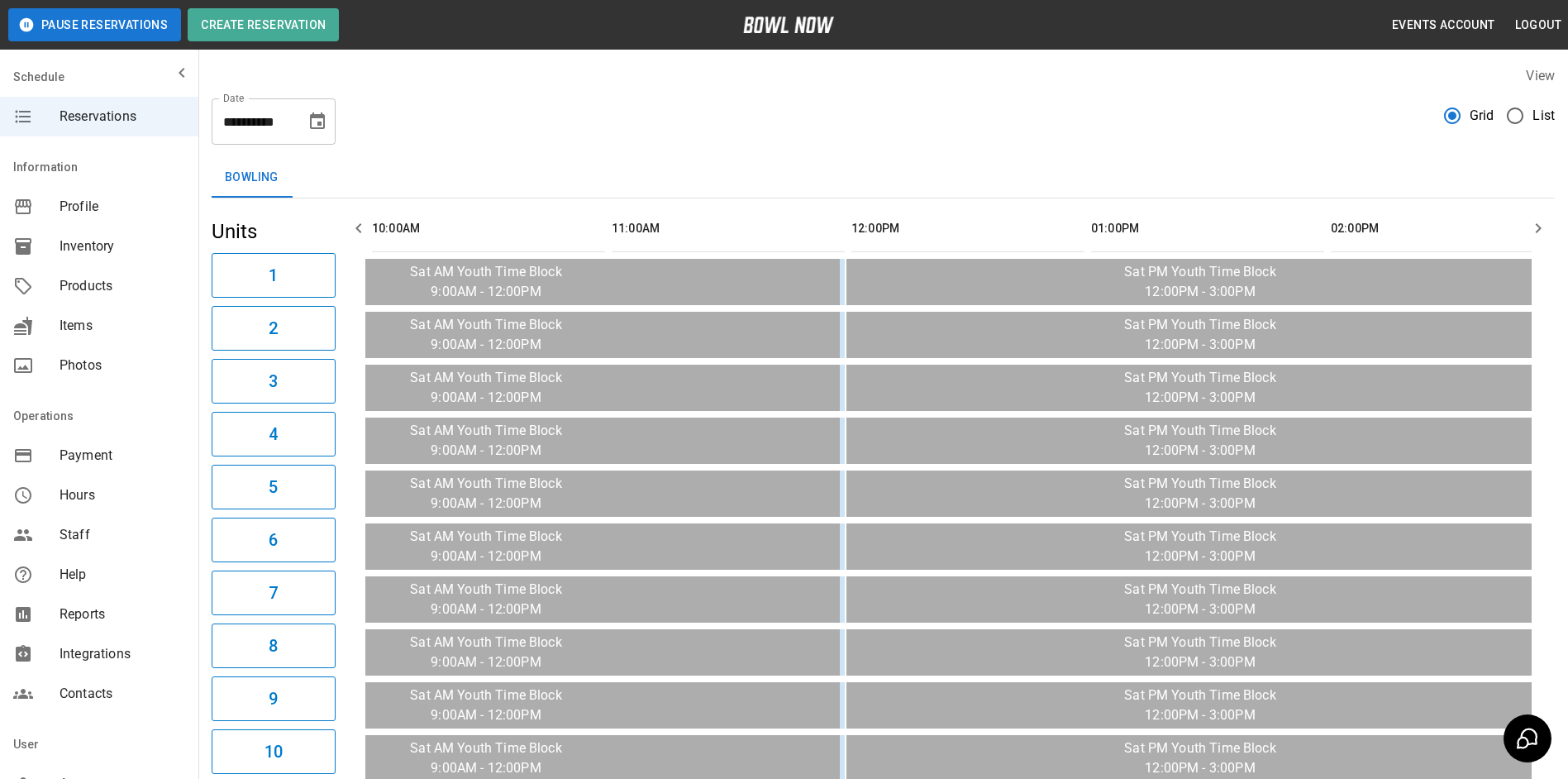
click at [325, 114] on icon "Choose date, selected date is Oct 25, 2025" at bounding box center [317, 121] width 19 height 19
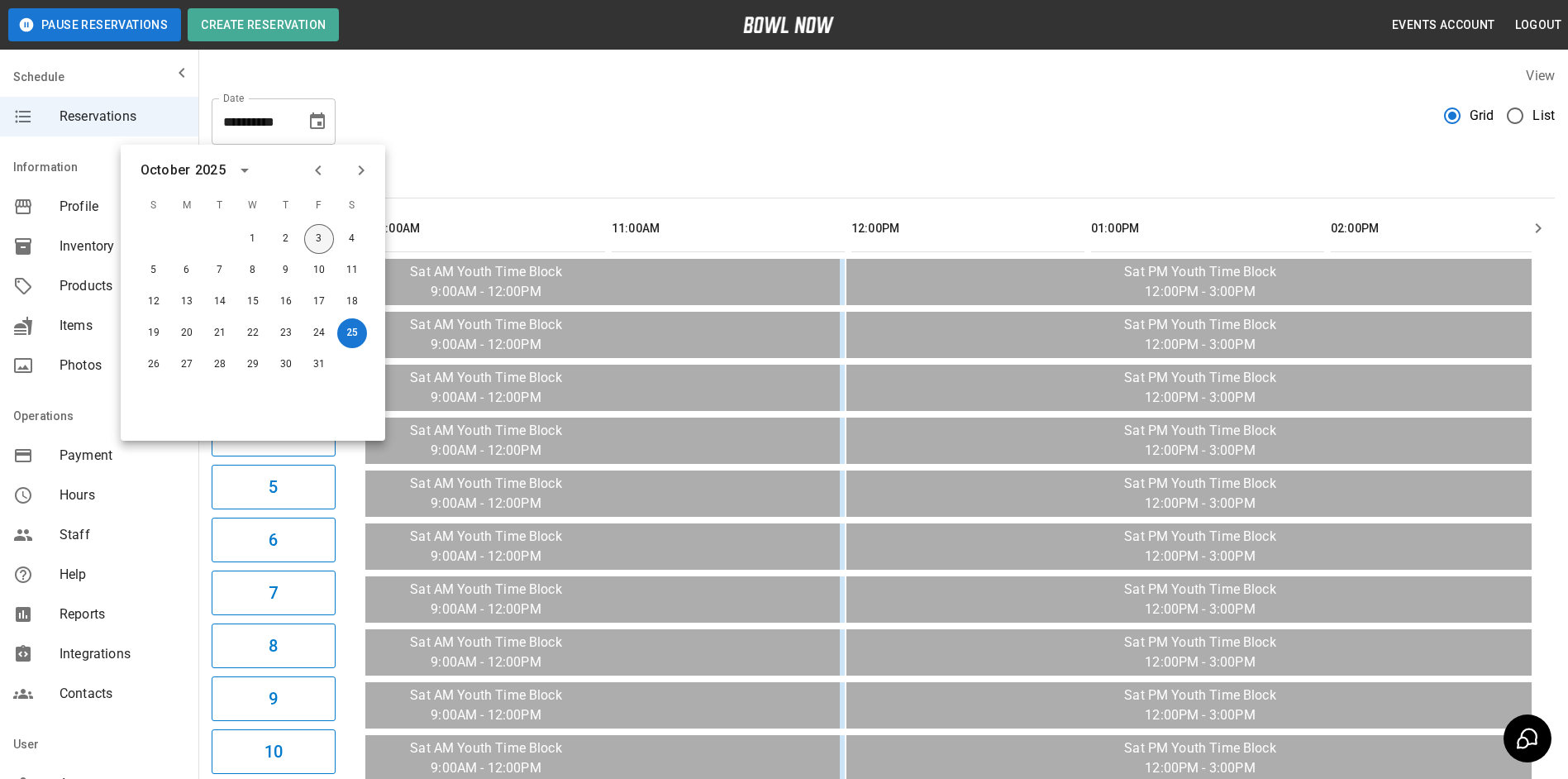
drag, startPoint x: 326, startPoint y: 242, endPoint x: 588, endPoint y: 134, distance: 283.4
click at [326, 241] on button "3" at bounding box center [319, 239] width 30 height 30
type input "**********"
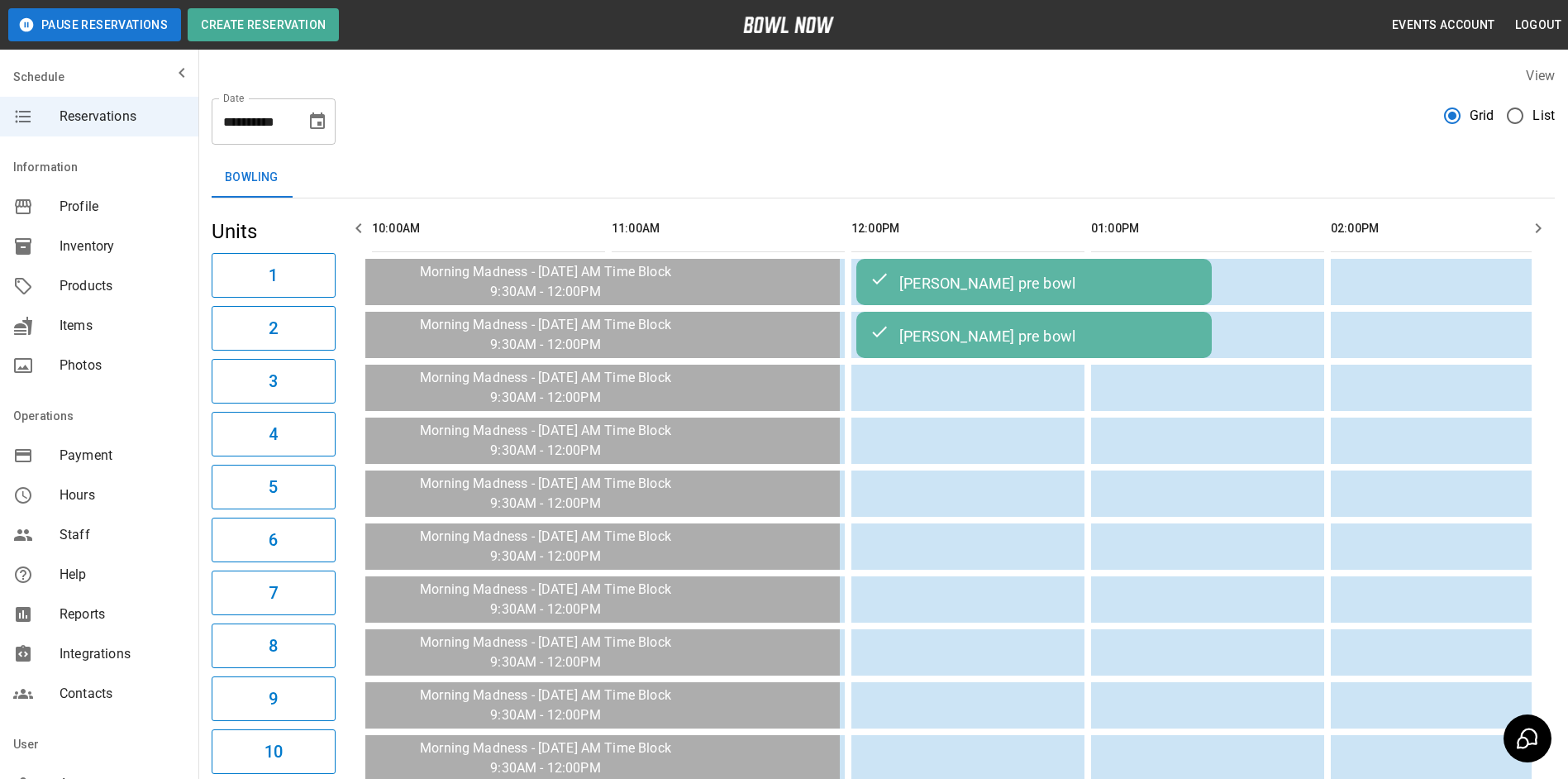
click at [1524, 231] on button "button" at bounding box center [1538, 228] width 33 height 33
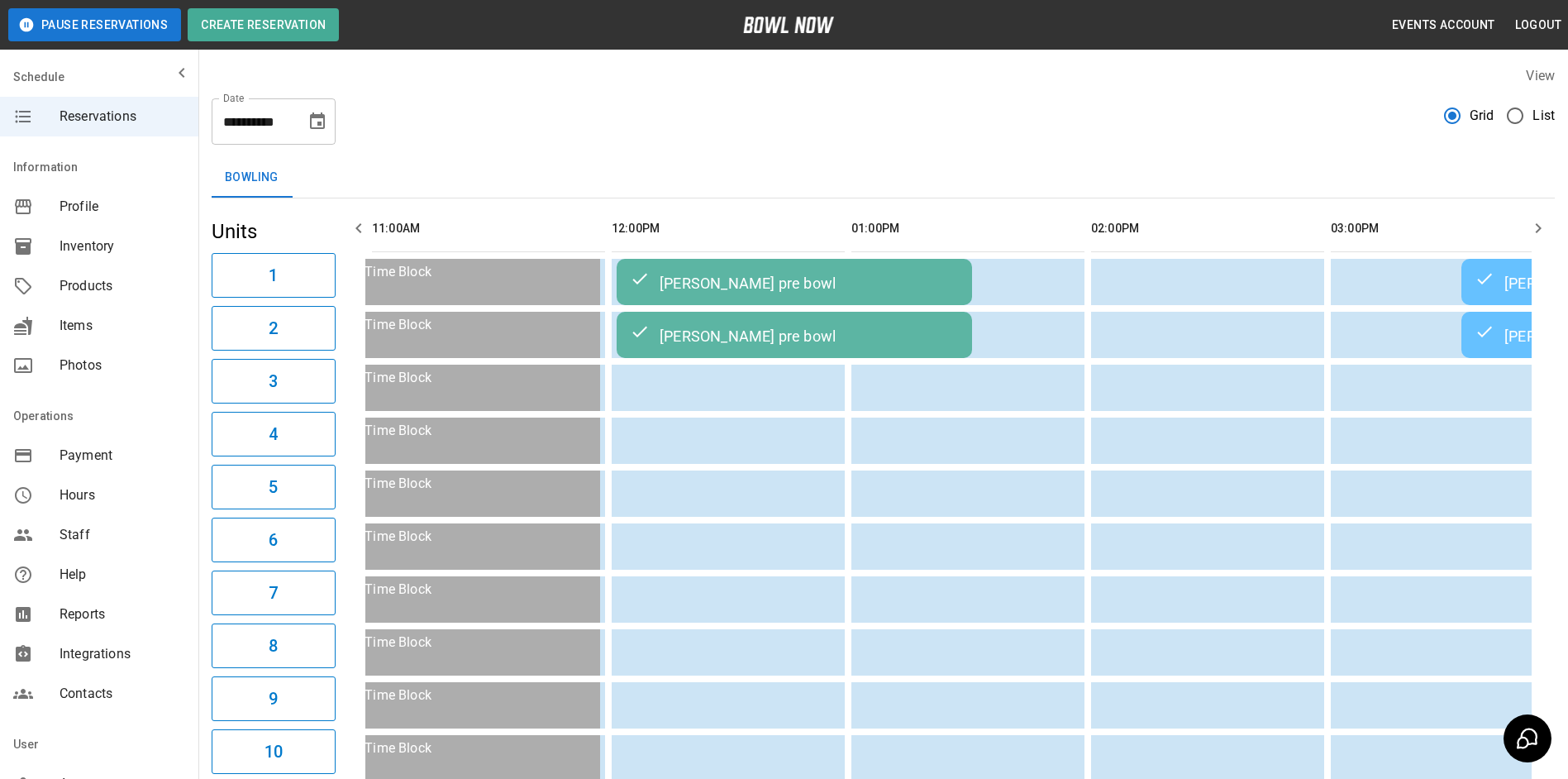
click at [1524, 231] on button "button" at bounding box center [1538, 228] width 33 height 33
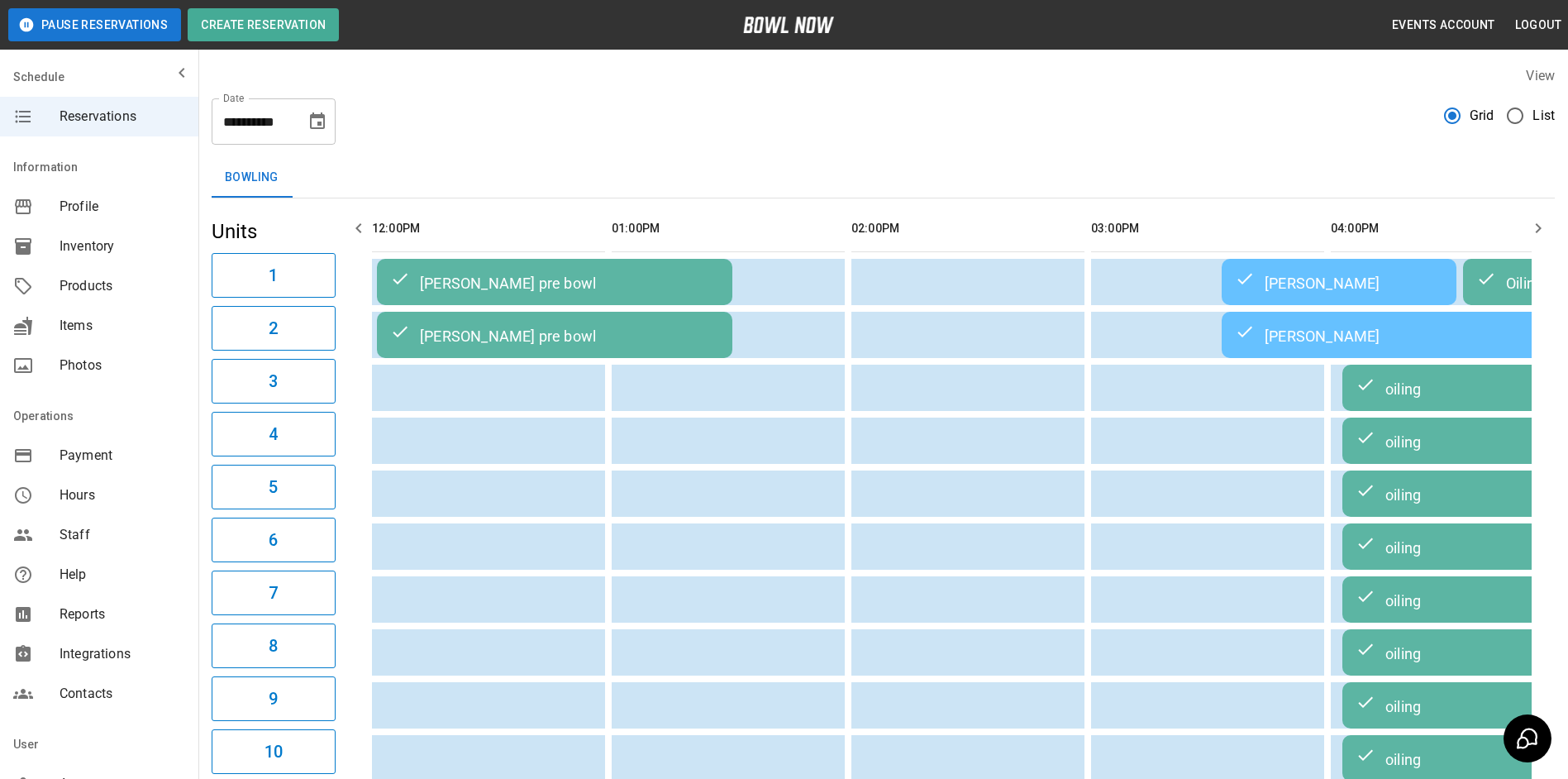
click at [1524, 231] on button "button" at bounding box center [1538, 228] width 33 height 33
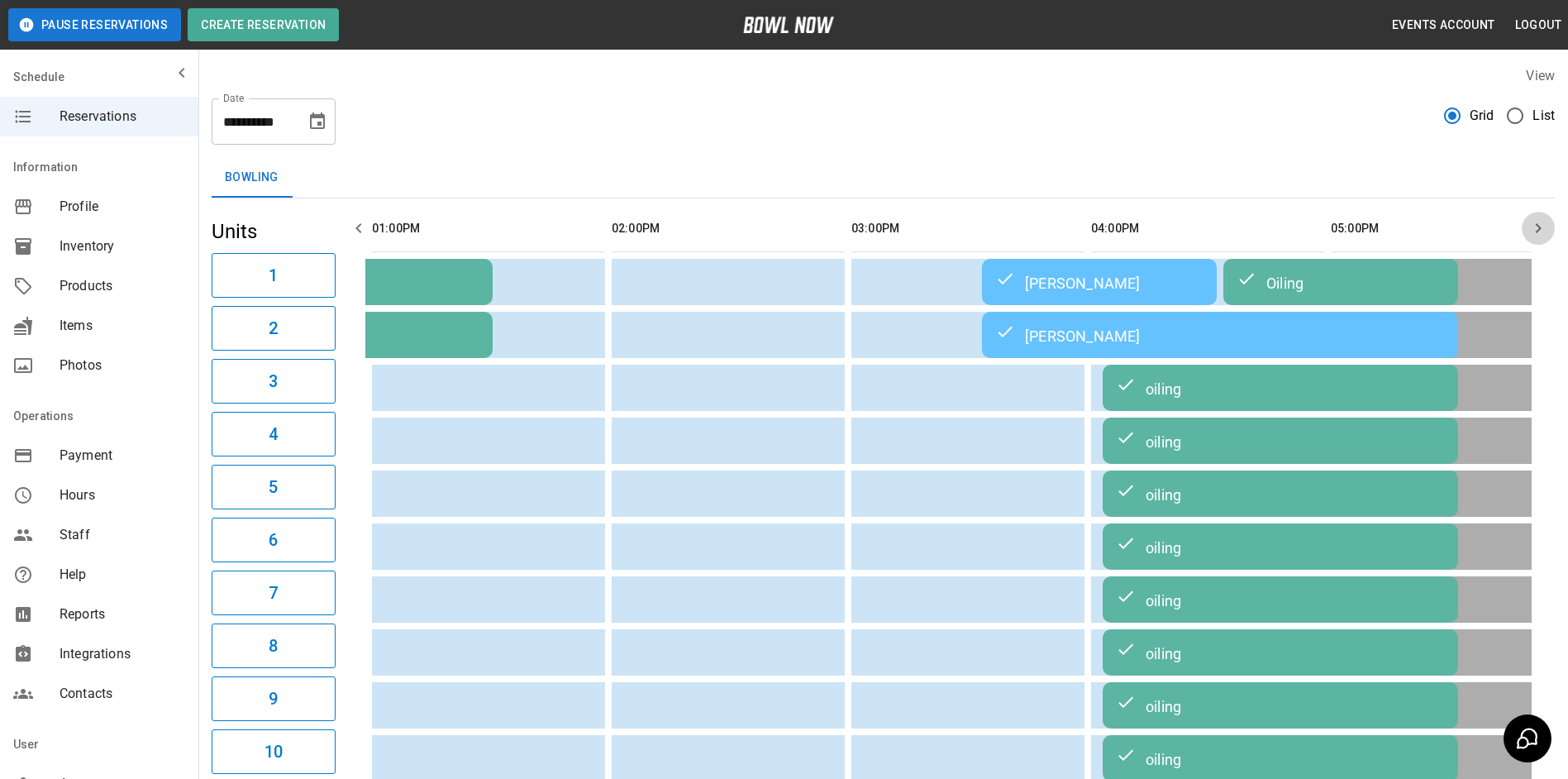
click at [1524, 231] on button "button" at bounding box center [1538, 228] width 33 height 33
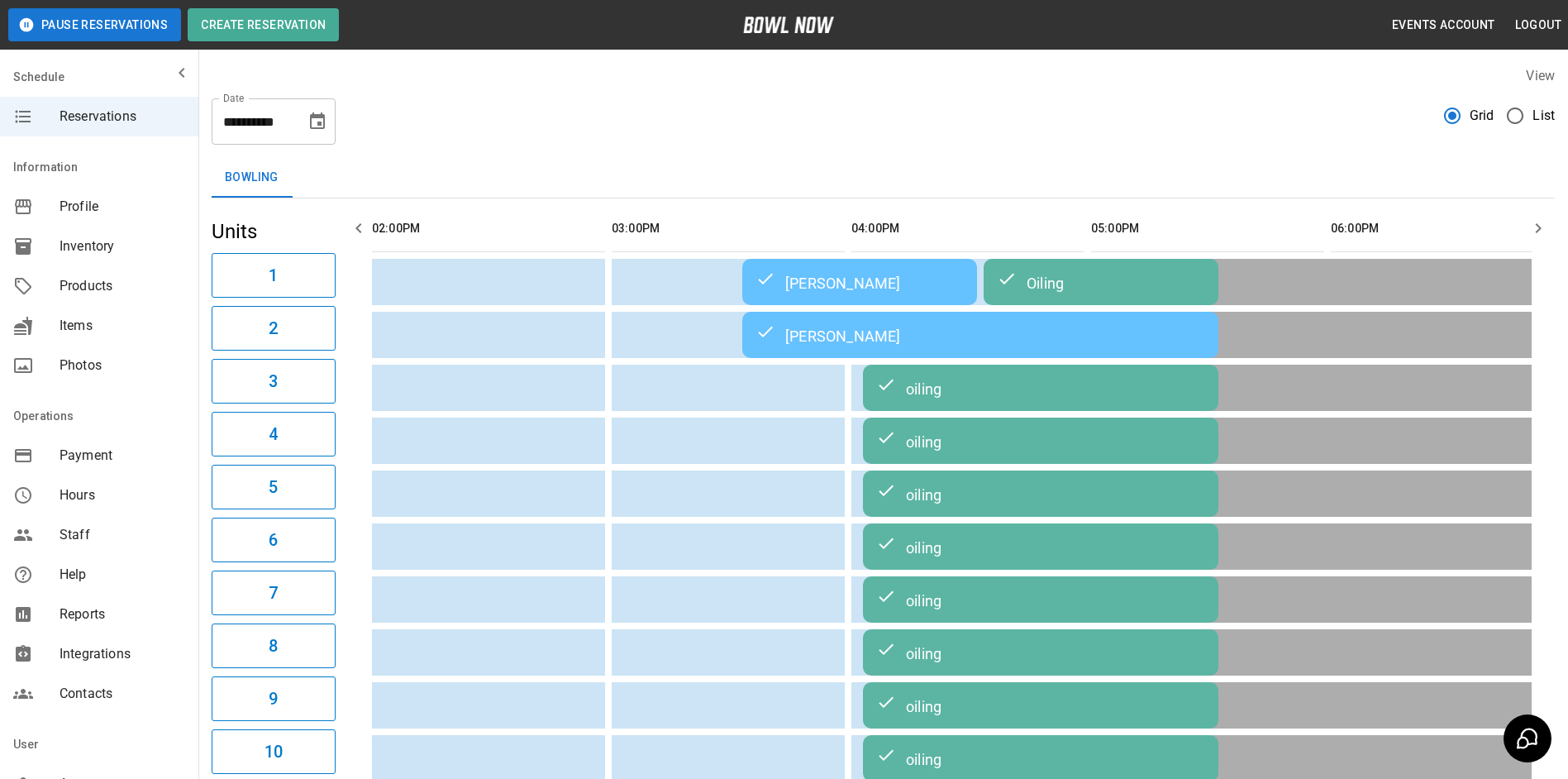
click at [1524, 231] on button "button" at bounding box center [1538, 228] width 33 height 33
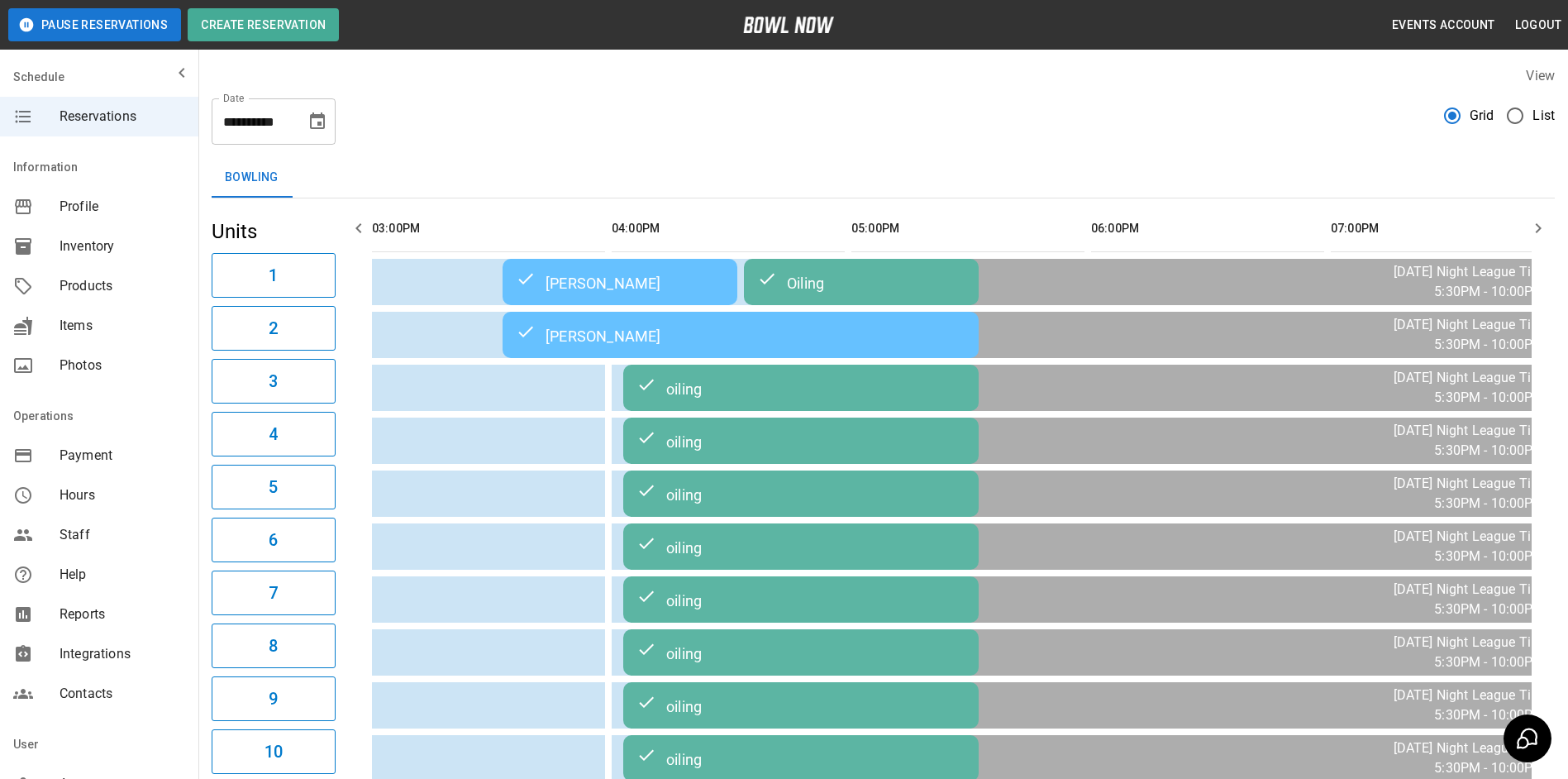
click at [1524, 231] on button "button" at bounding box center [1538, 228] width 33 height 33
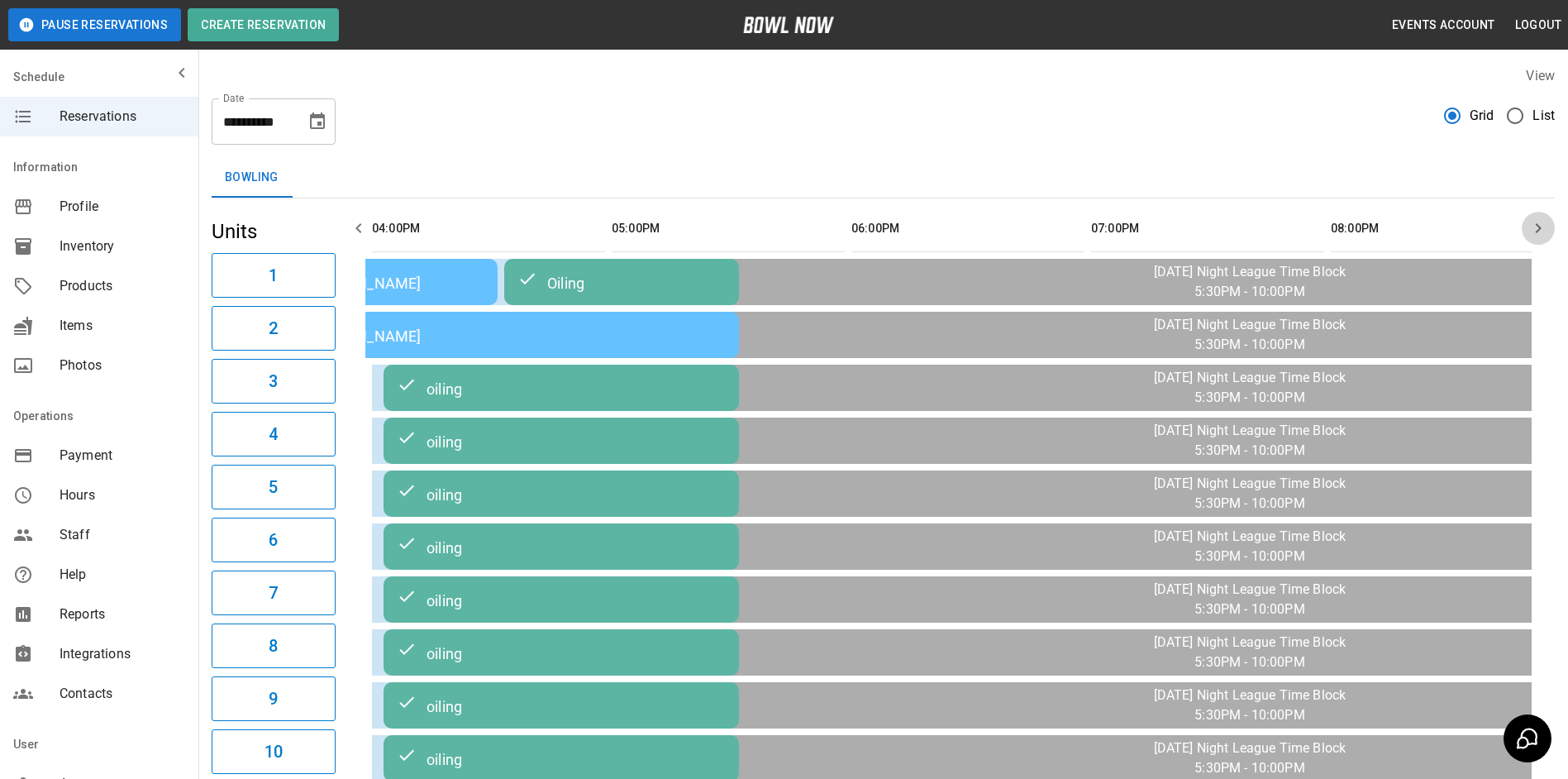
click at [1524, 231] on button "button" at bounding box center [1538, 228] width 33 height 33
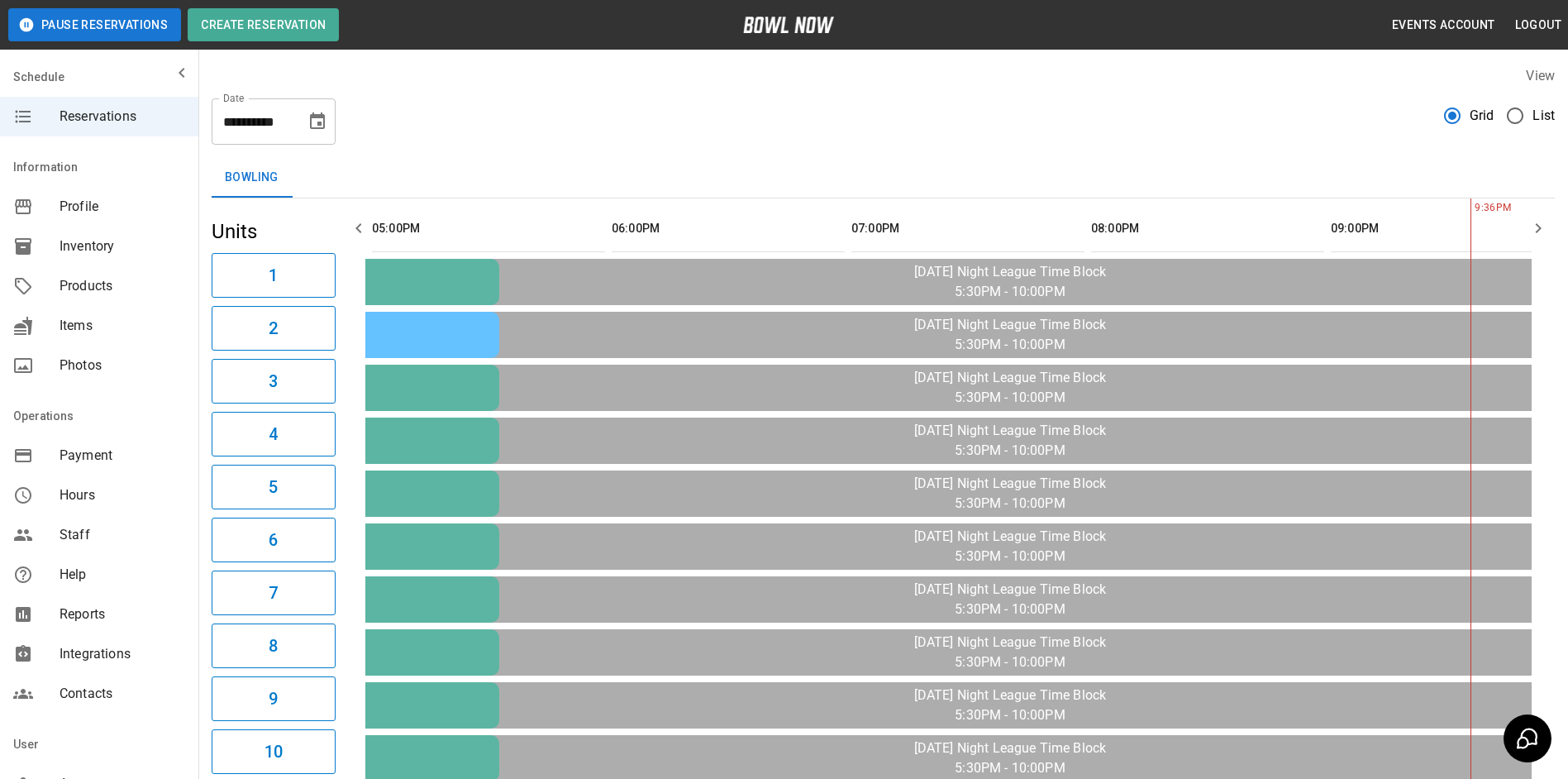
click at [1524, 231] on button "button" at bounding box center [1538, 228] width 33 height 33
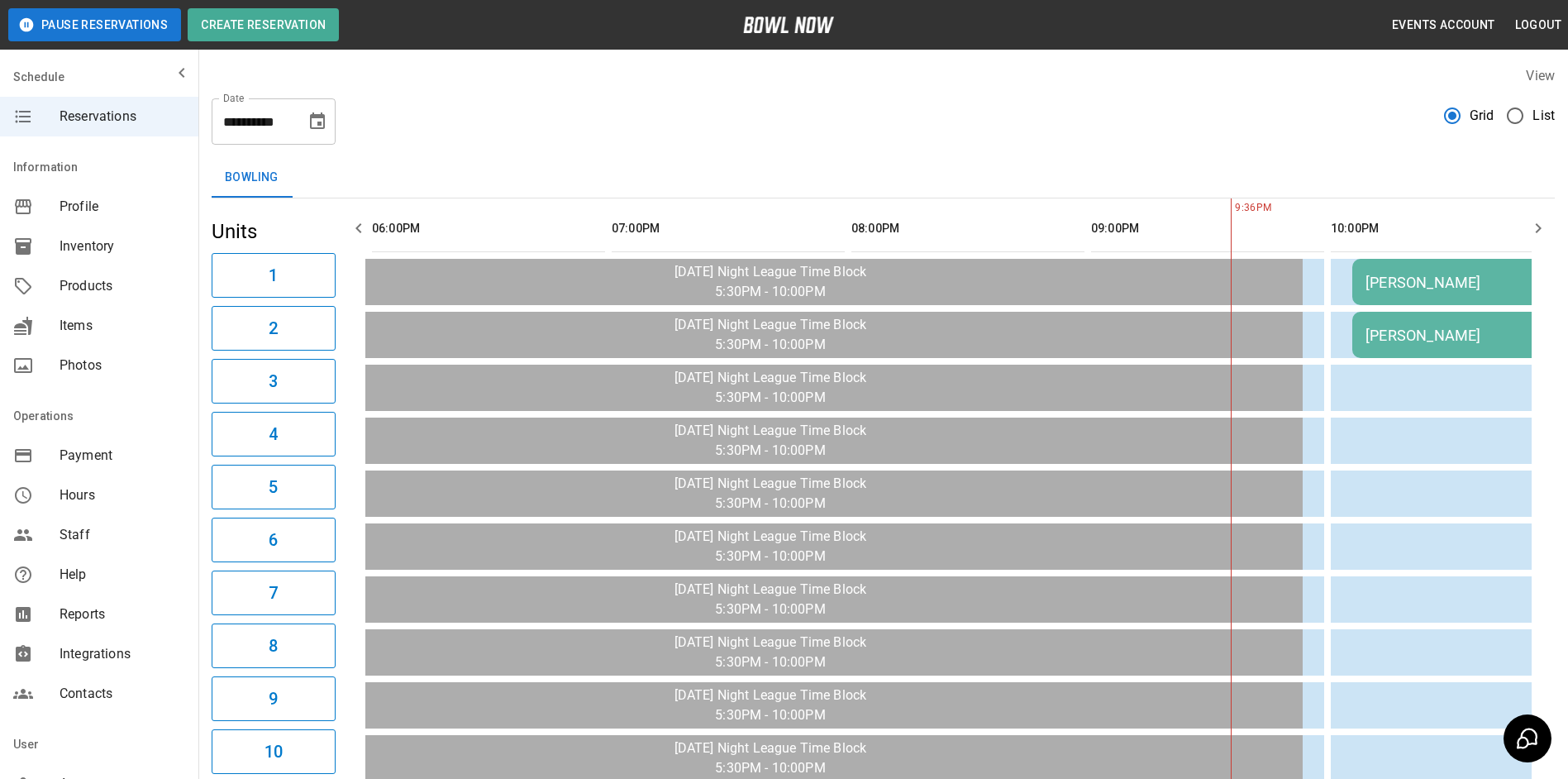
click at [1524, 231] on button "button" at bounding box center [1538, 228] width 33 height 33
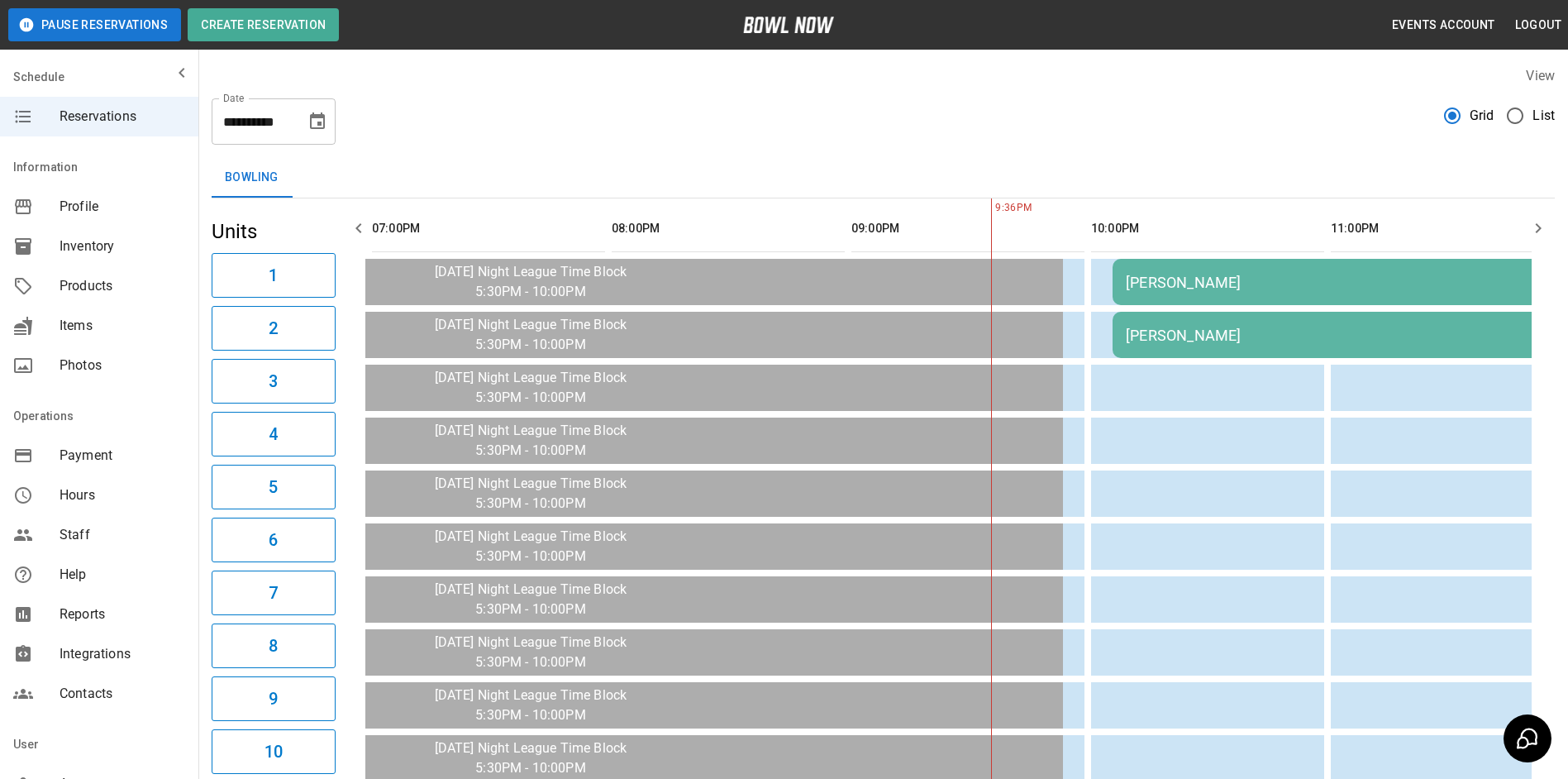
click at [1524, 231] on button "button" at bounding box center [1538, 228] width 33 height 33
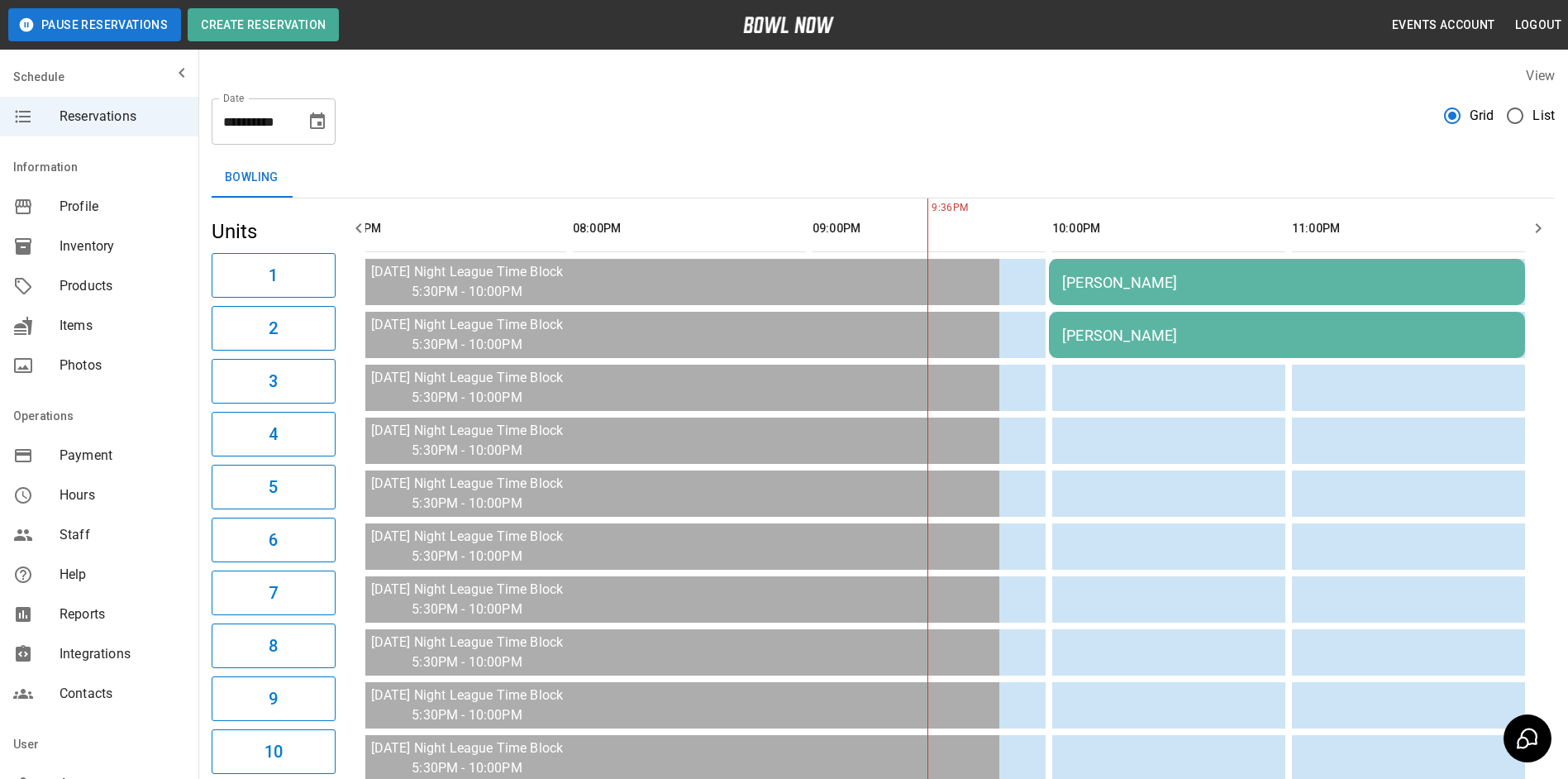
click at [1524, 231] on button "button" at bounding box center [1538, 228] width 33 height 33
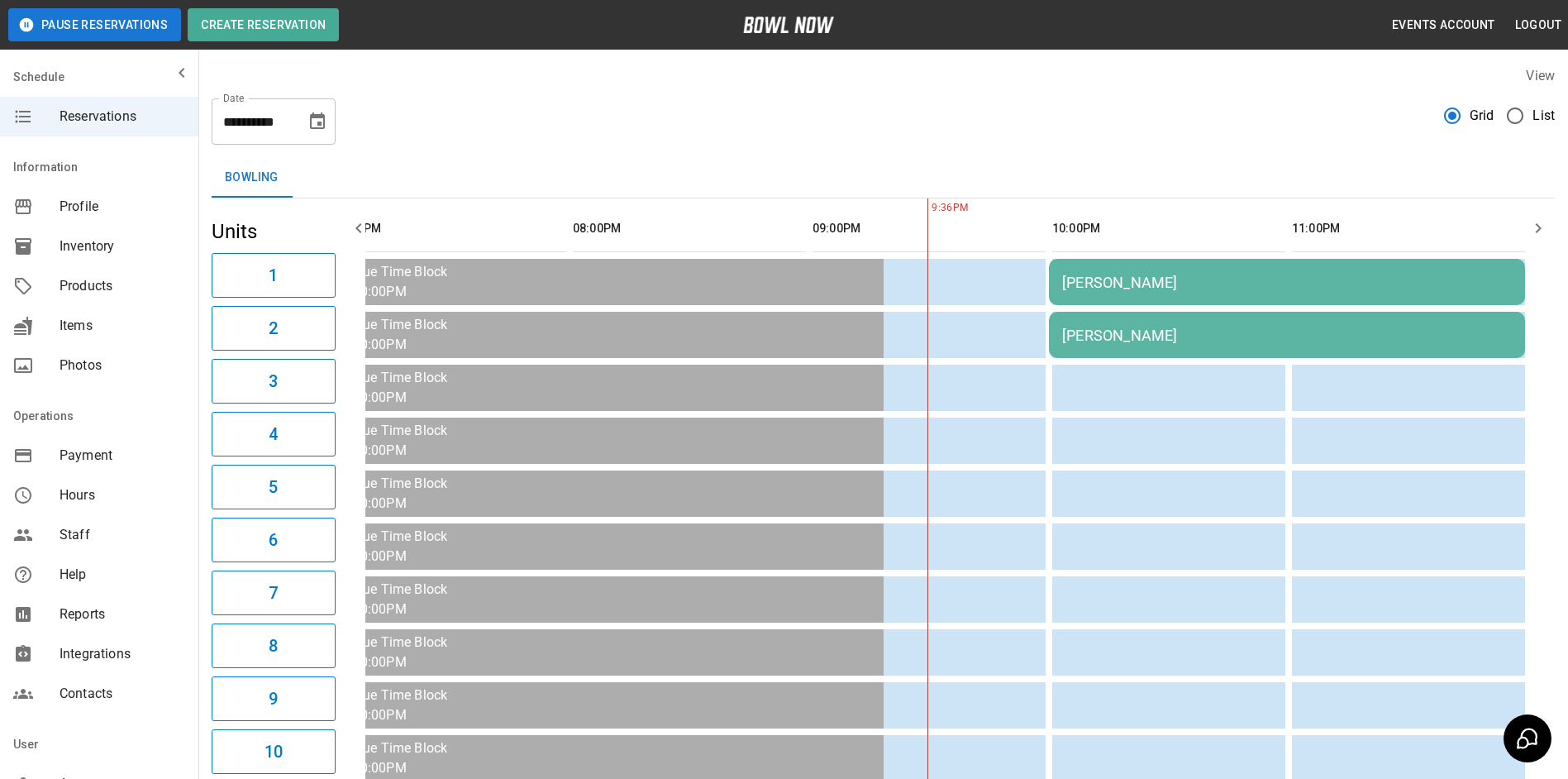
click at [1524, 231] on button "button" at bounding box center [1538, 228] width 33 height 33
click at [1526, 232] on button "button" at bounding box center [1538, 228] width 33 height 33
click at [1401, 341] on div "[PERSON_NAME]" at bounding box center [1287, 335] width 450 height 18
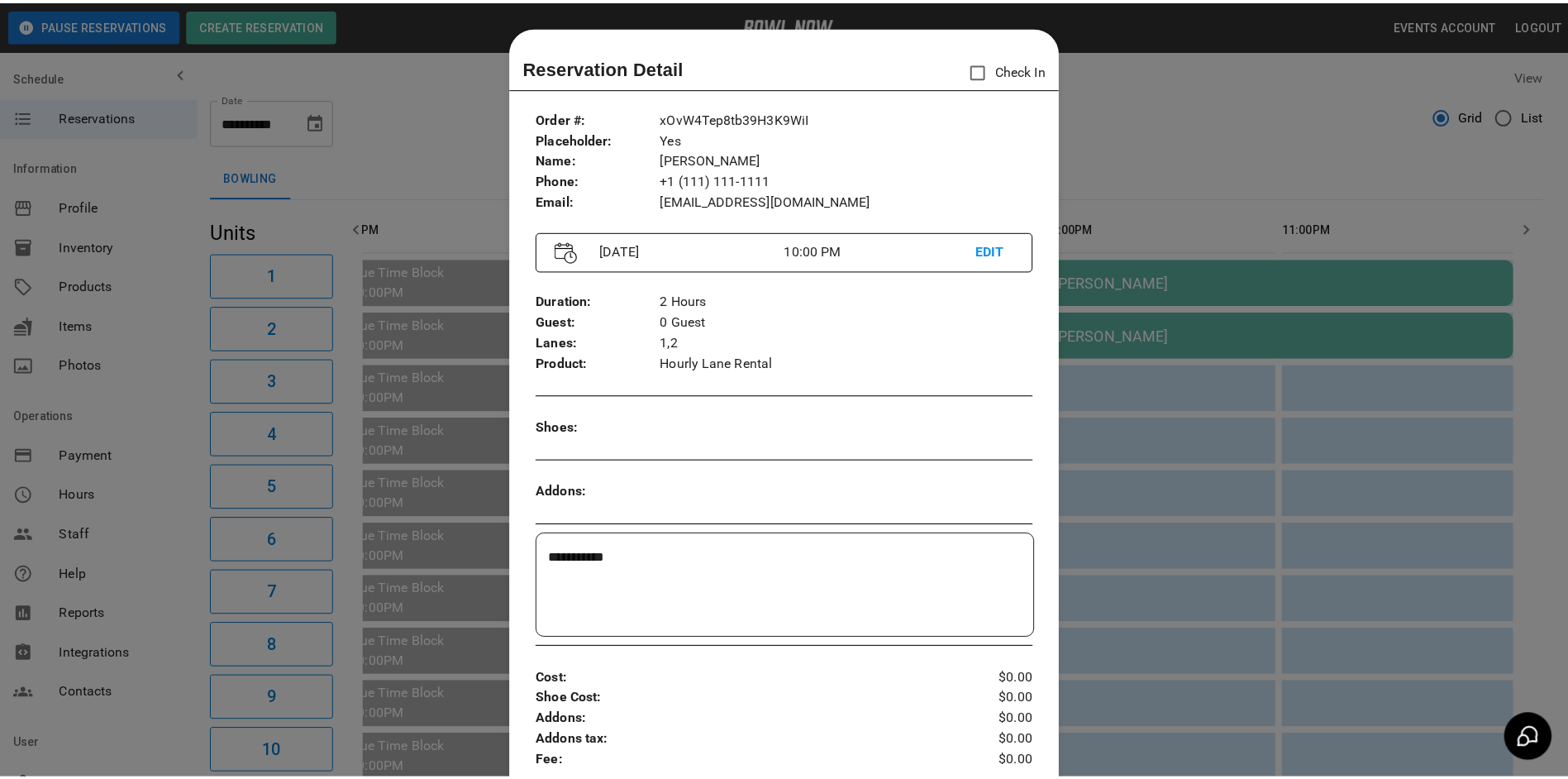
scroll to position [26, 0]
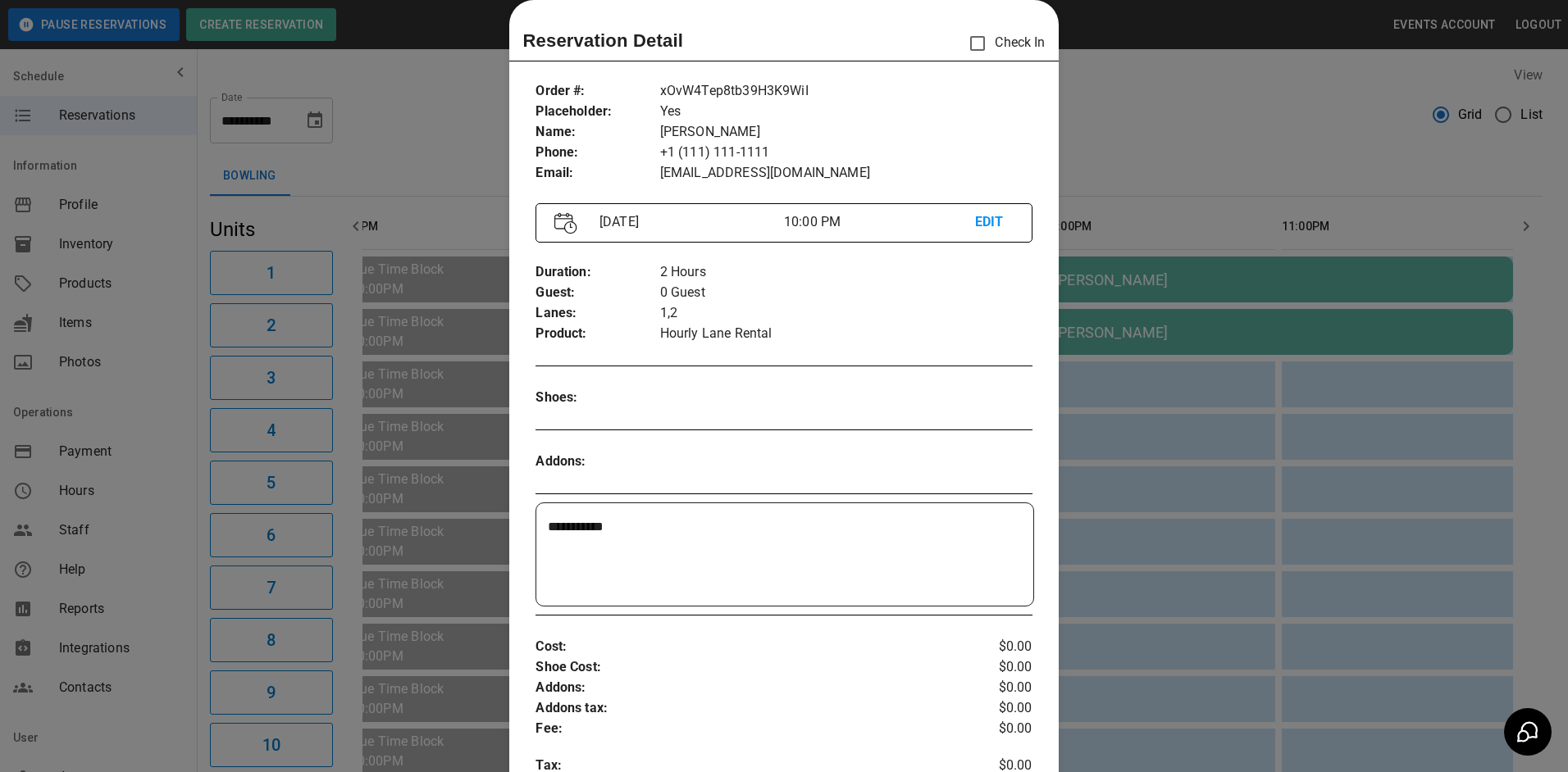
click at [1179, 173] on div at bounding box center [784, 386] width 1568 height 772
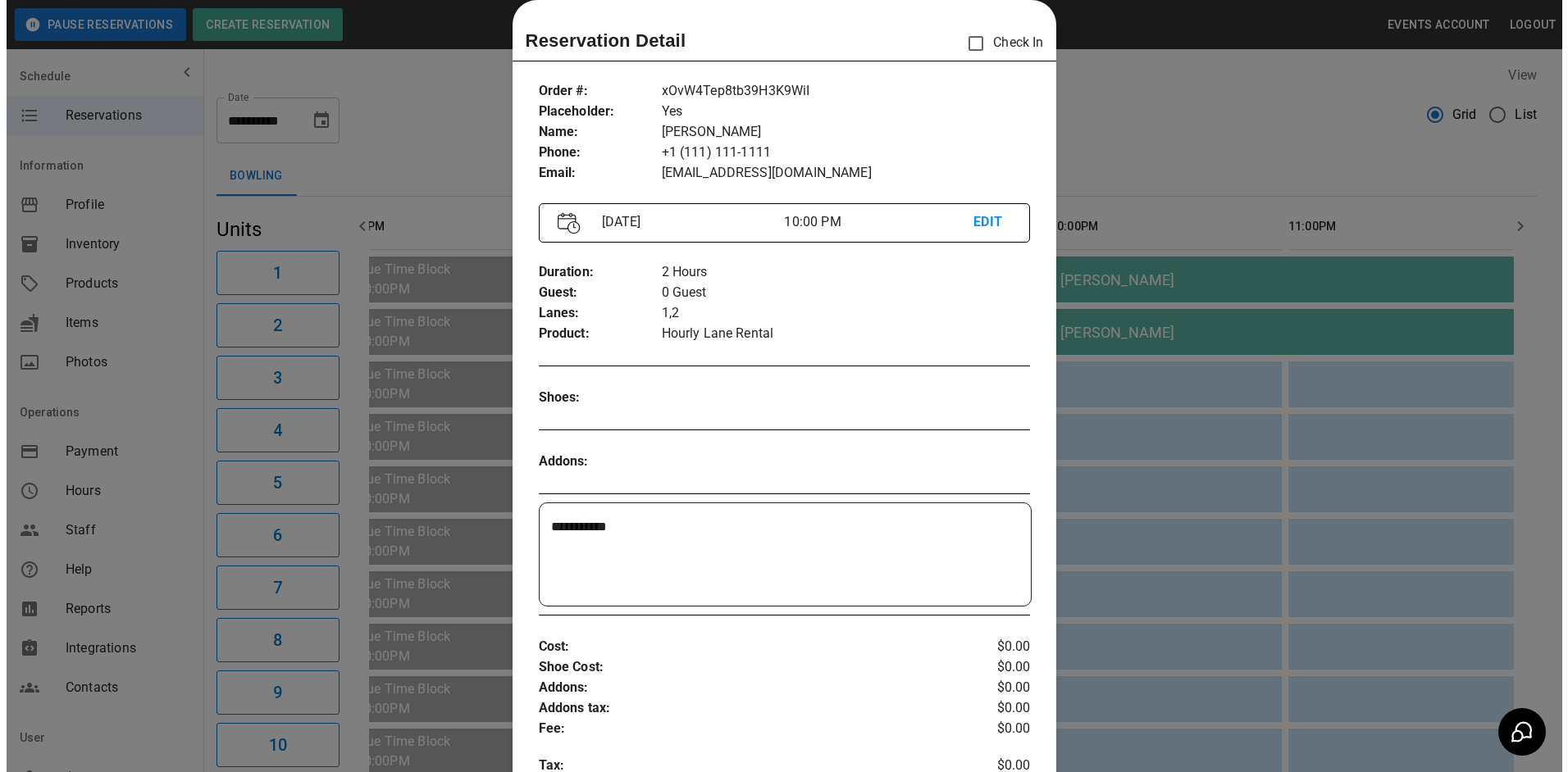
scroll to position [0, 2429]
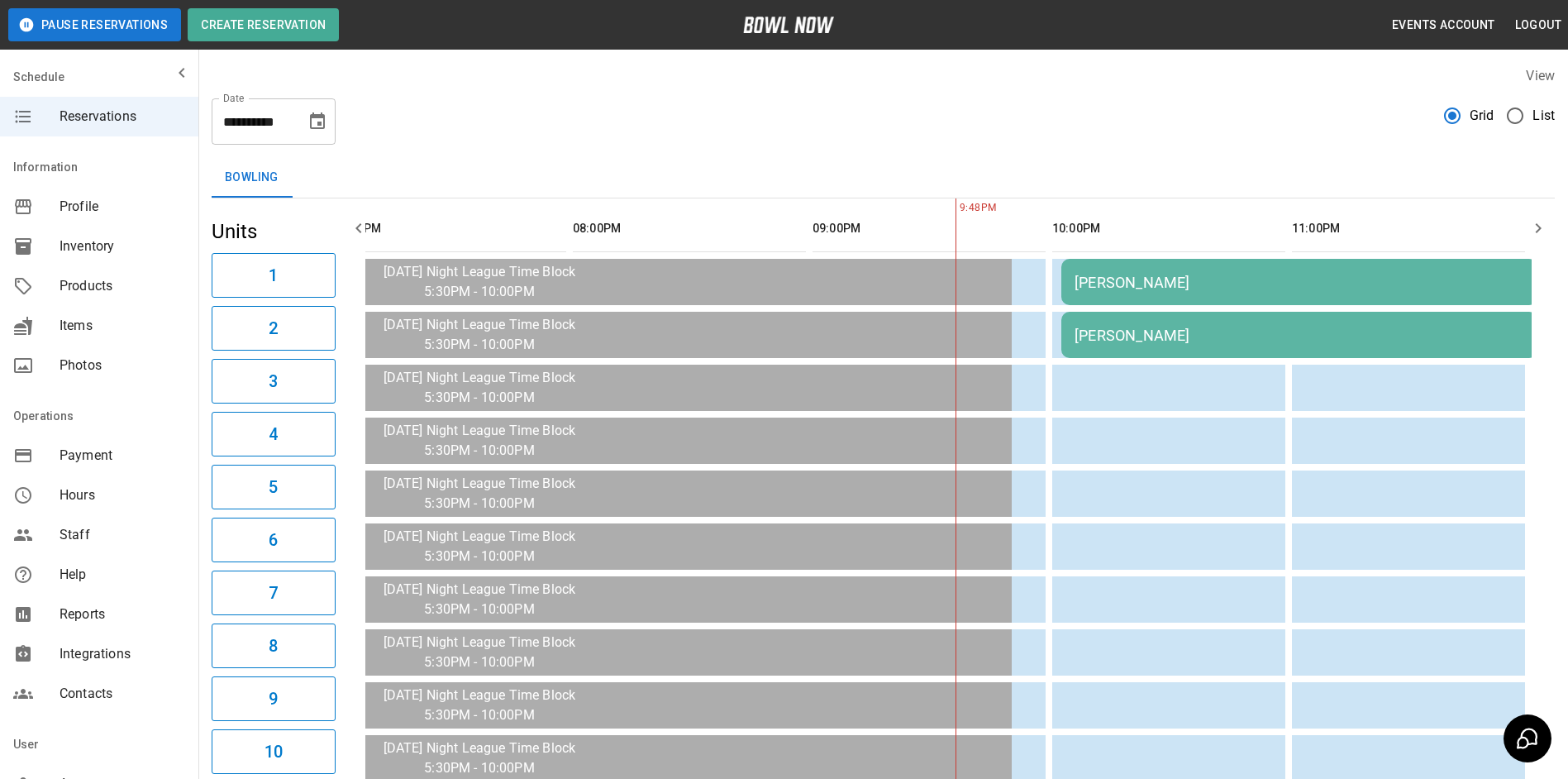
click at [1169, 272] on td "[PERSON_NAME]" at bounding box center [1299, 282] width 476 height 47
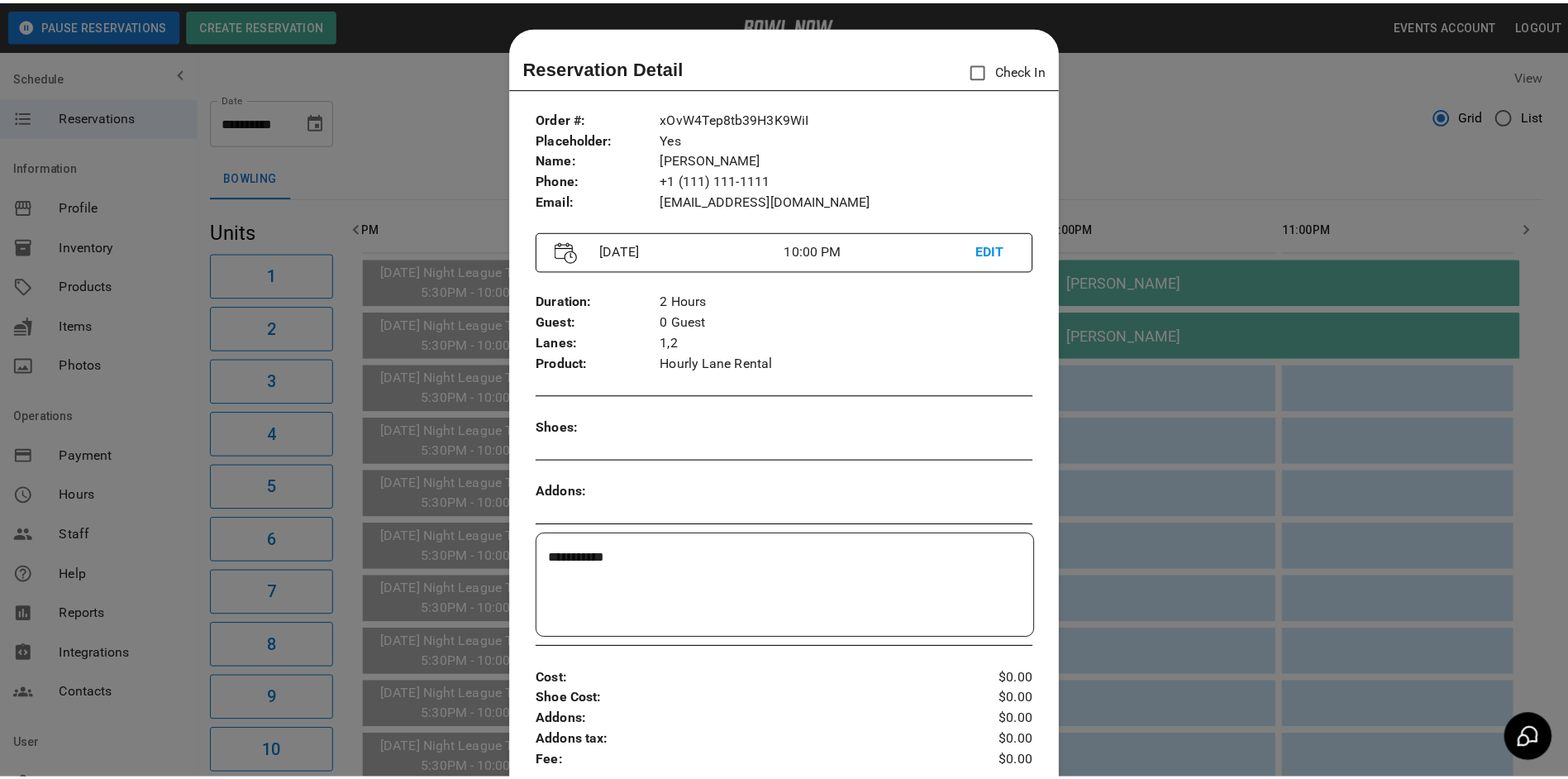
scroll to position [26, 0]
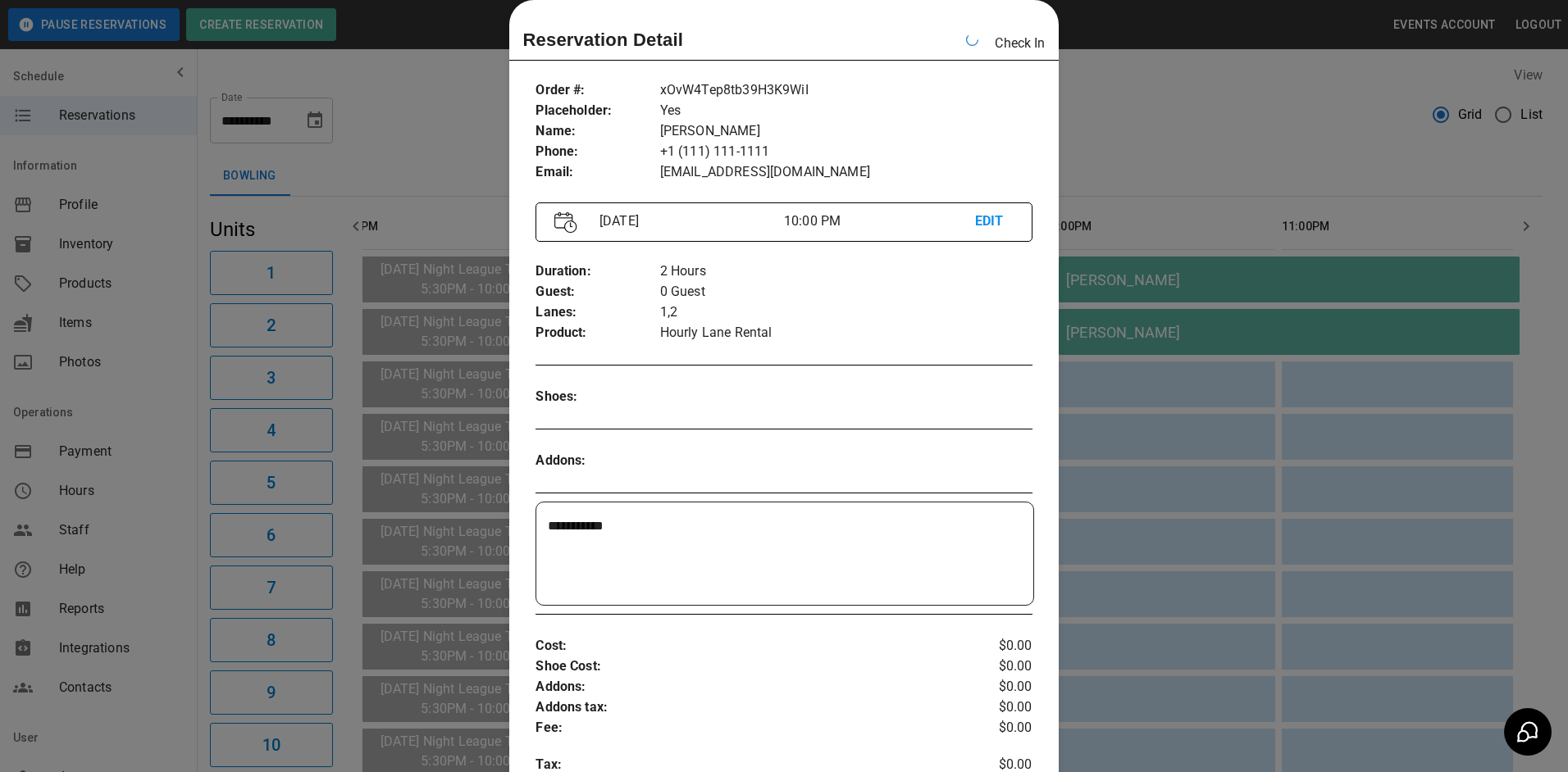
click at [1185, 111] on div at bounding box center [784, 386] width 1568 height 772
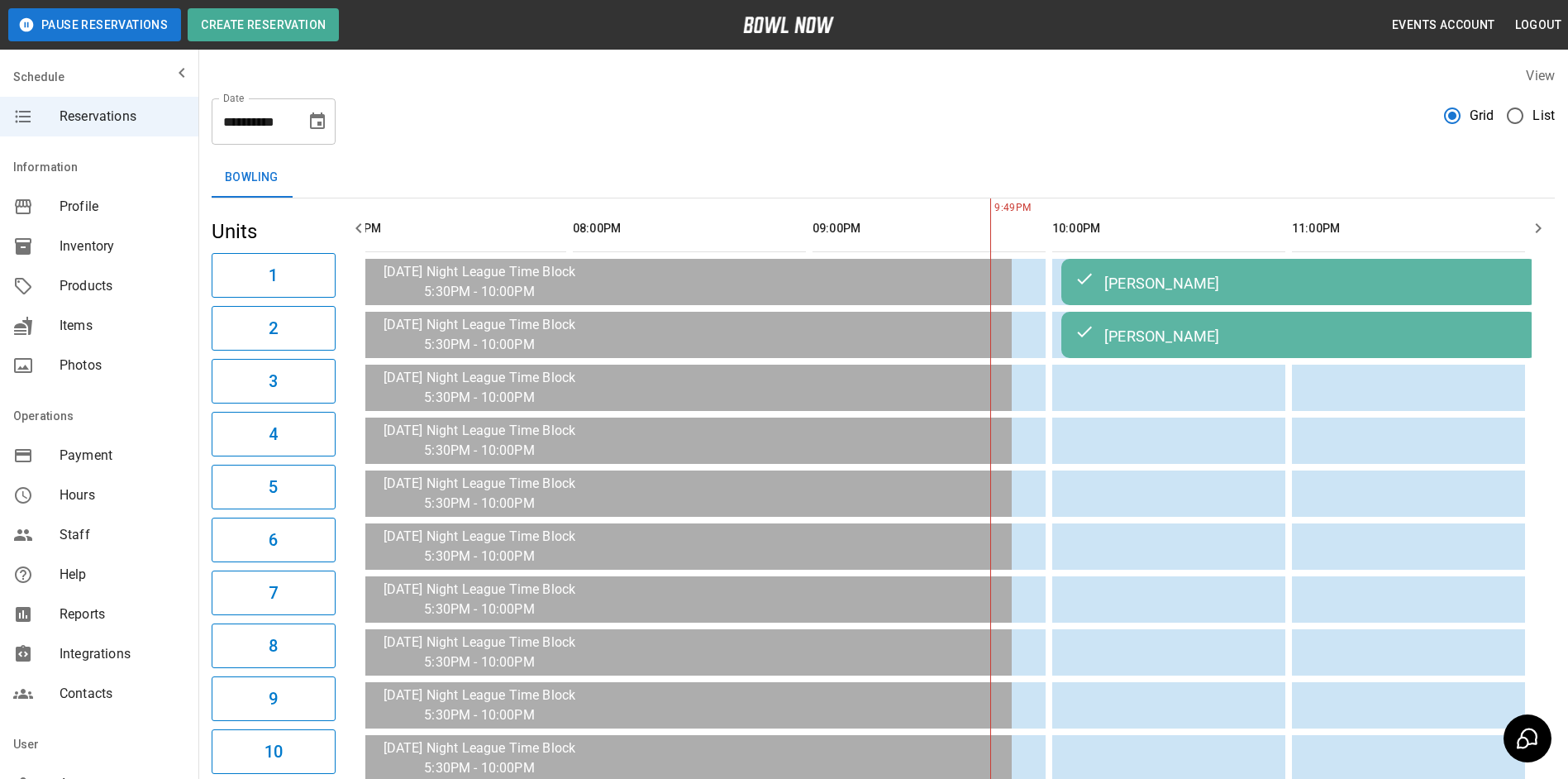
scroll to position [0, 2424]
